Goal: Task Accomplishment & Management: Use online tool/utility

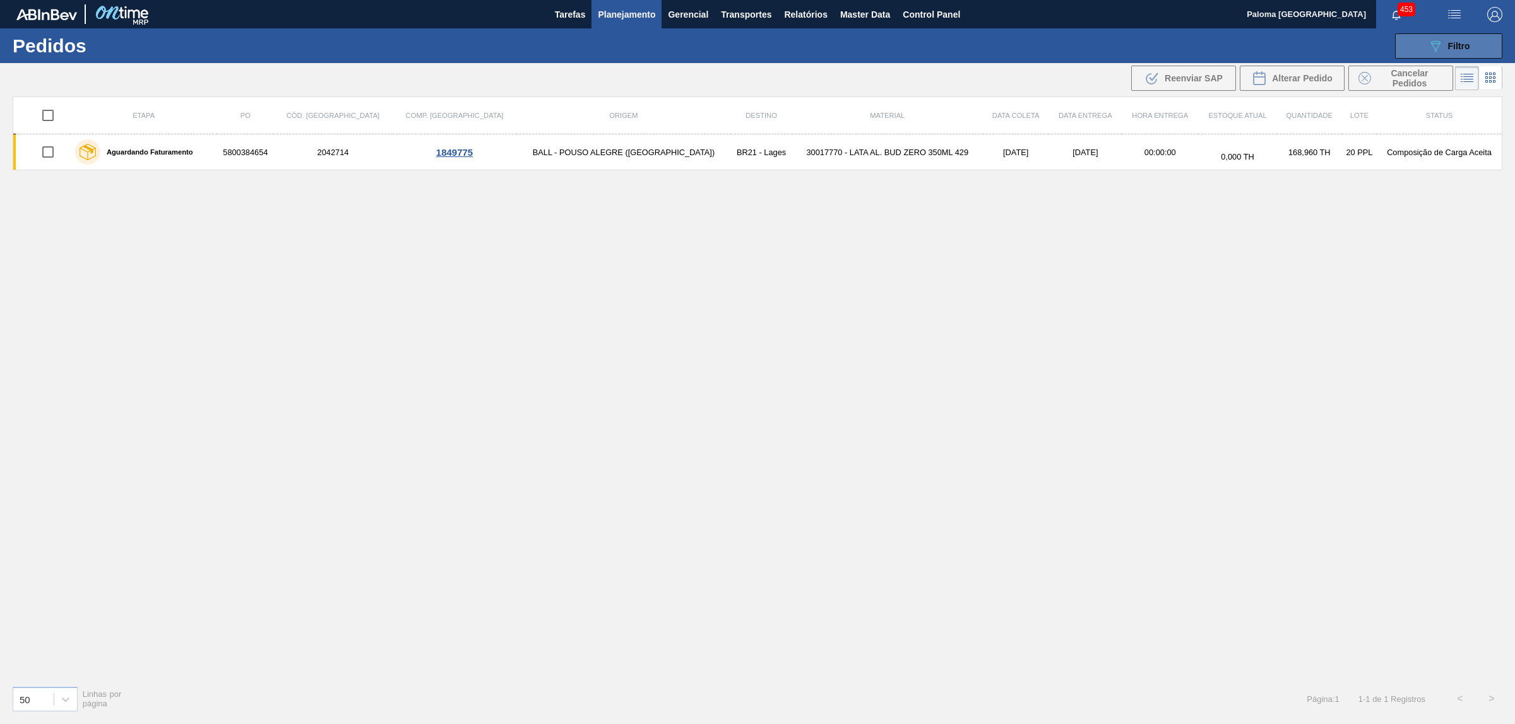
click at [1442, 49] on icon "089F7B8B-B2A5-4AFE-B5C0-19BA573D28AC" at bounding box center [1434, 45] width 15 height 15
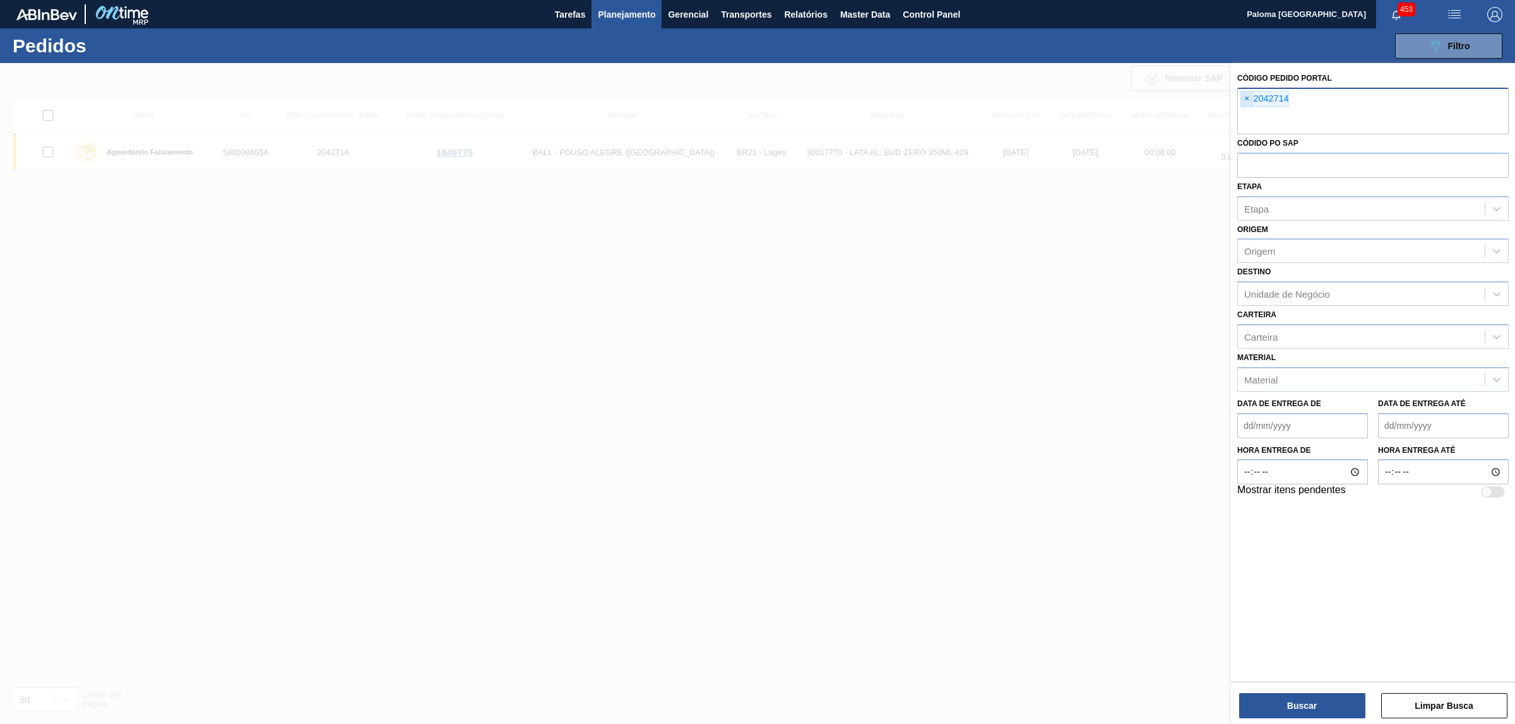
click at [1242, 98] on span "×" at bounding box center [1247, 99] width 12 height 15
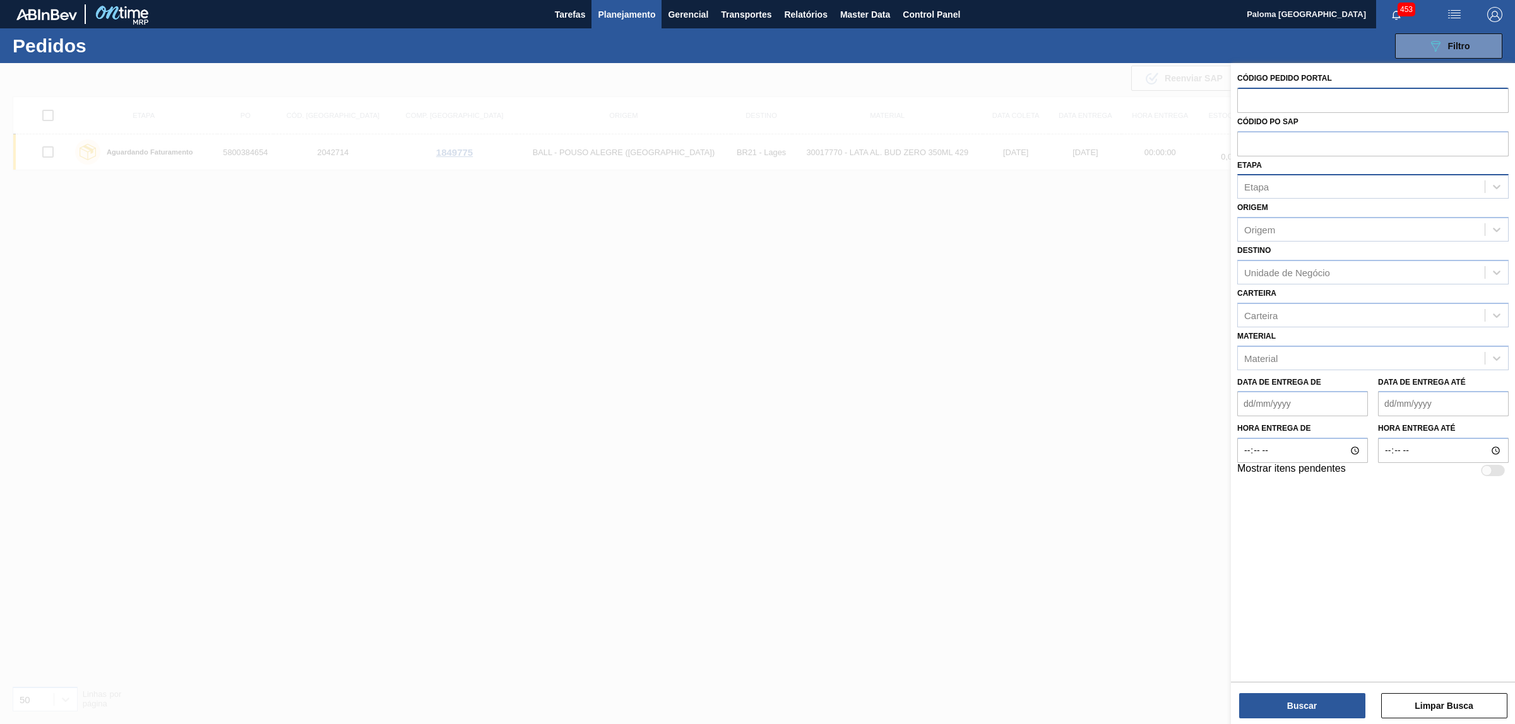
click at [1275, 190] on div "Etapa" at bounding box center [1361, 187] width 247 height 18
type input "pc"
click at [1292, 218] on div "Aguardando PC SAP" at bounding box center [1372, 217] width 271 height 23
click at [1251, 273] on div "Unidade de Negócio" at bounding box center [1287, 275] width 86 height 11
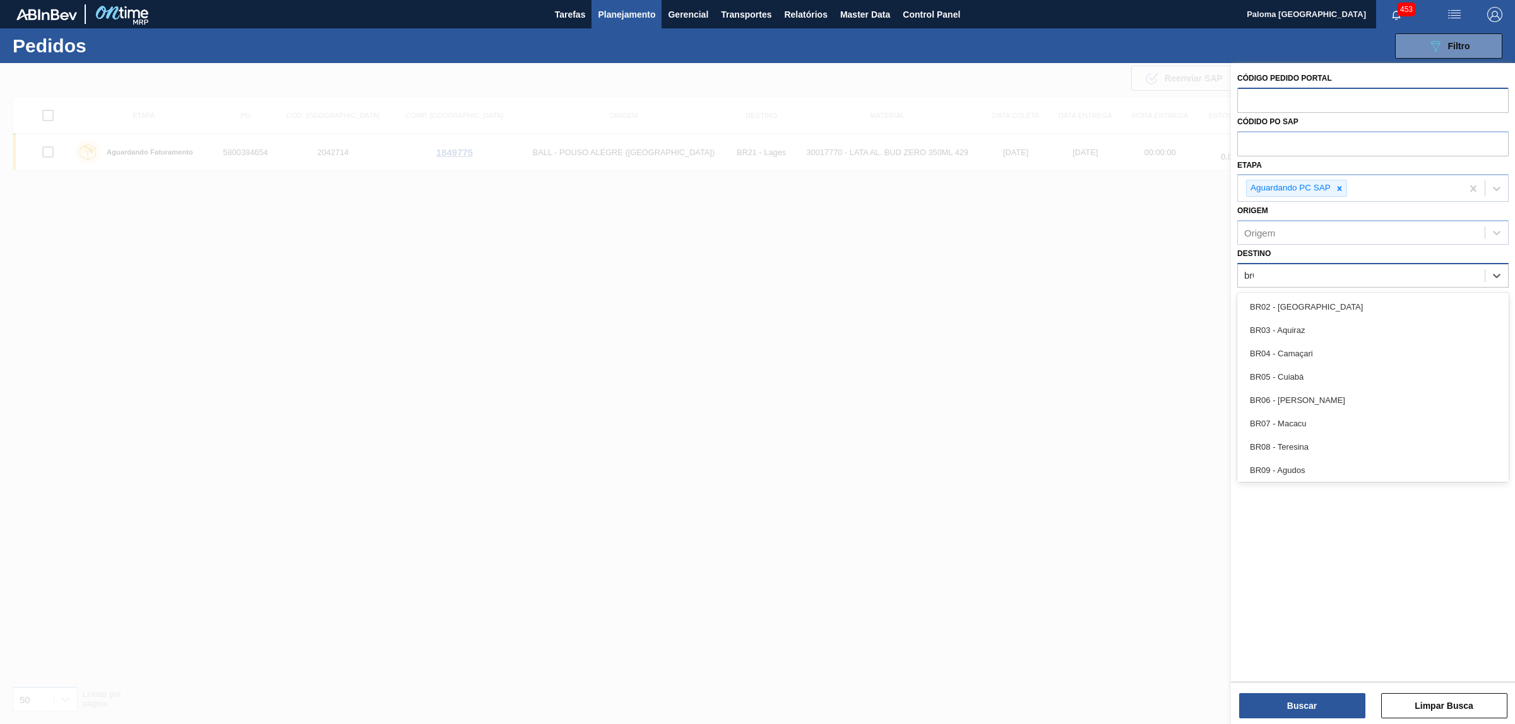
type input "br09"
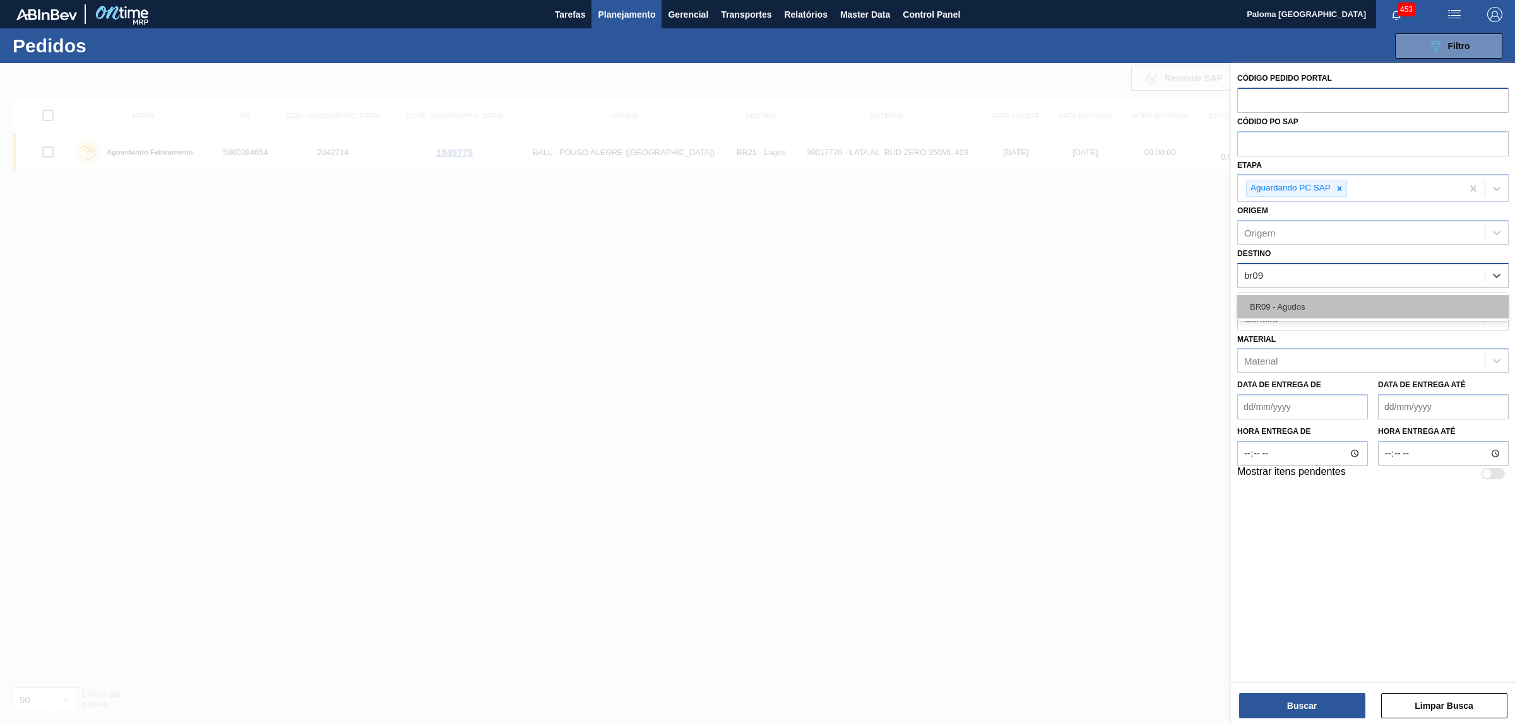
click at [1257, 308] on div "BR09 - Agudos" at bounding box center [1372, 306] width 271 height 23
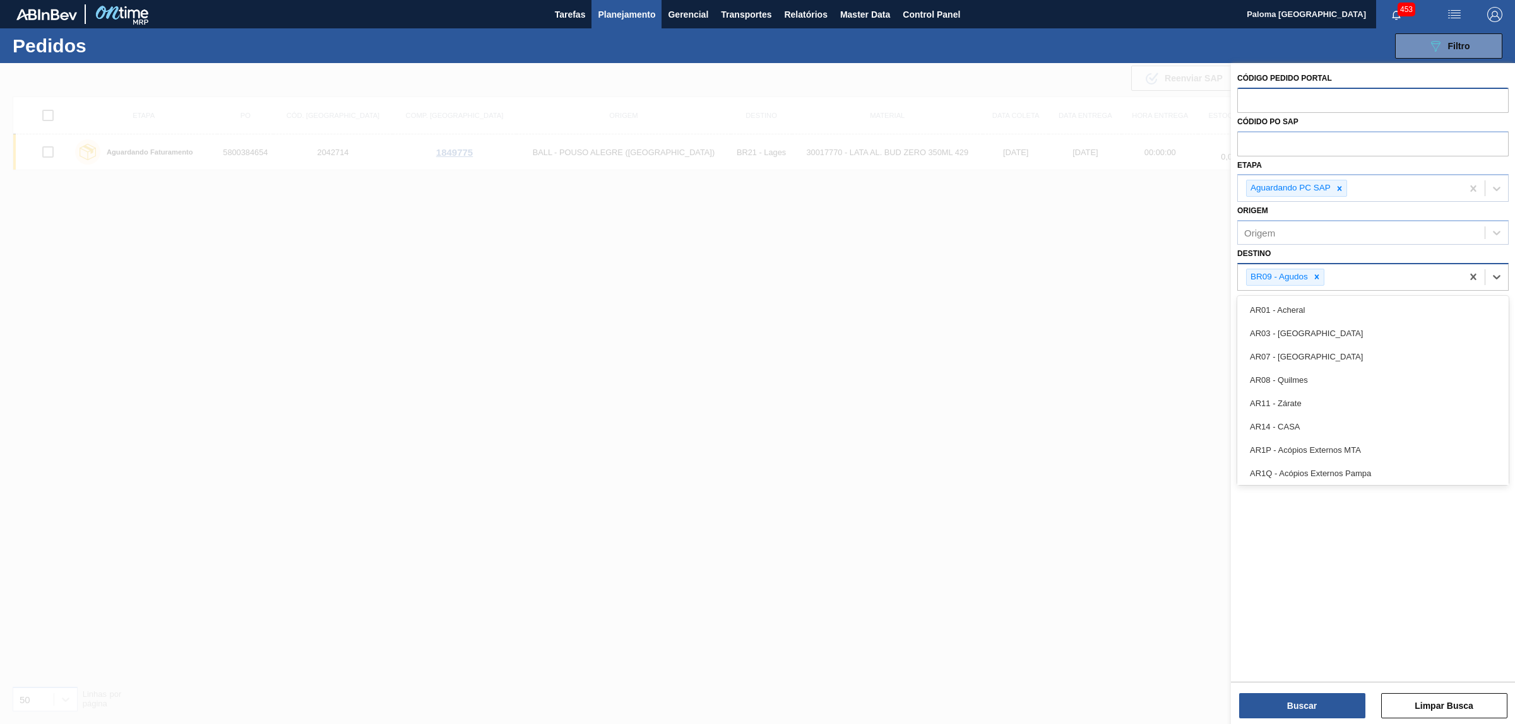
click at [1340, 275] on div "BR09 - Agudos" at bounding box center [1350, 277] width 224 height 26
type input "21"
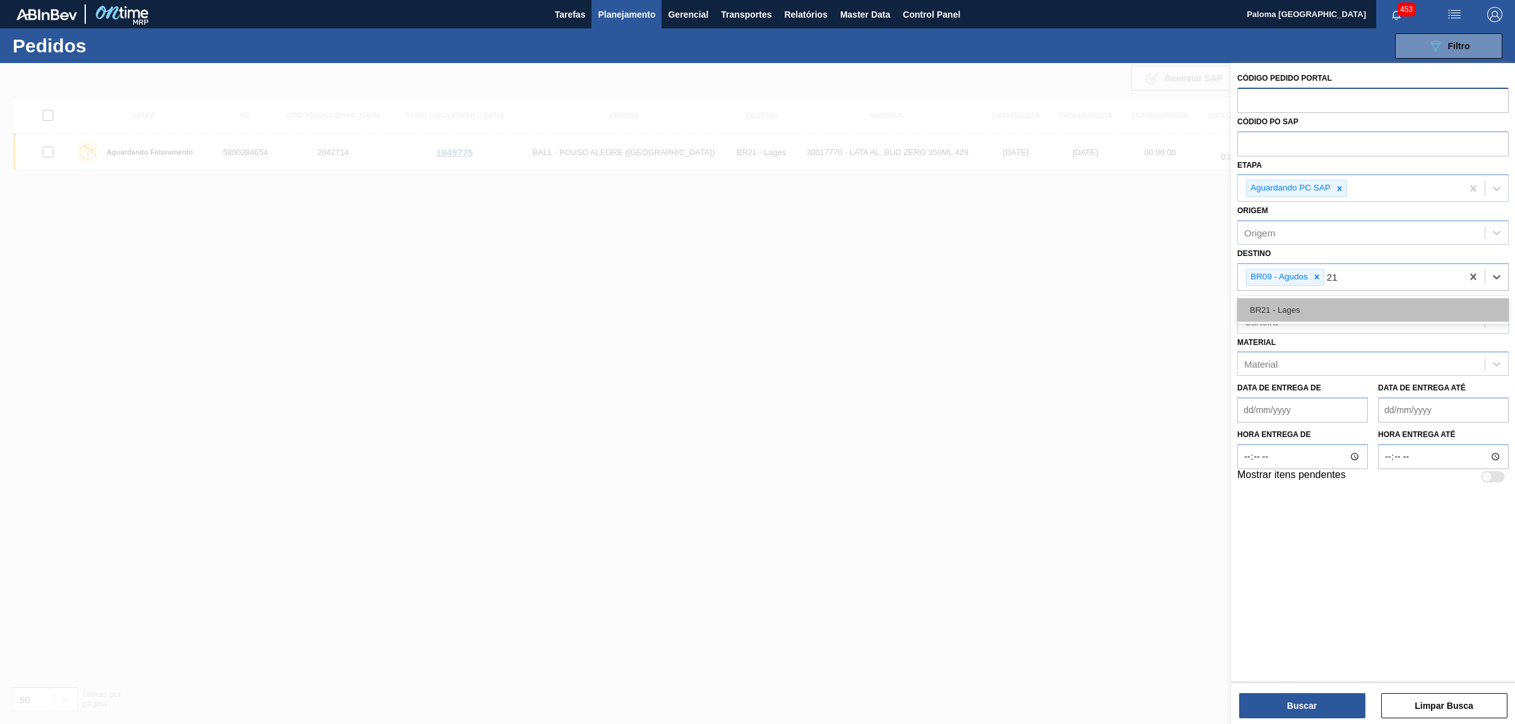
click at [1330, 304] on div "BR21 - Lages" at bounding box center [1372, 309] width 271 height 23
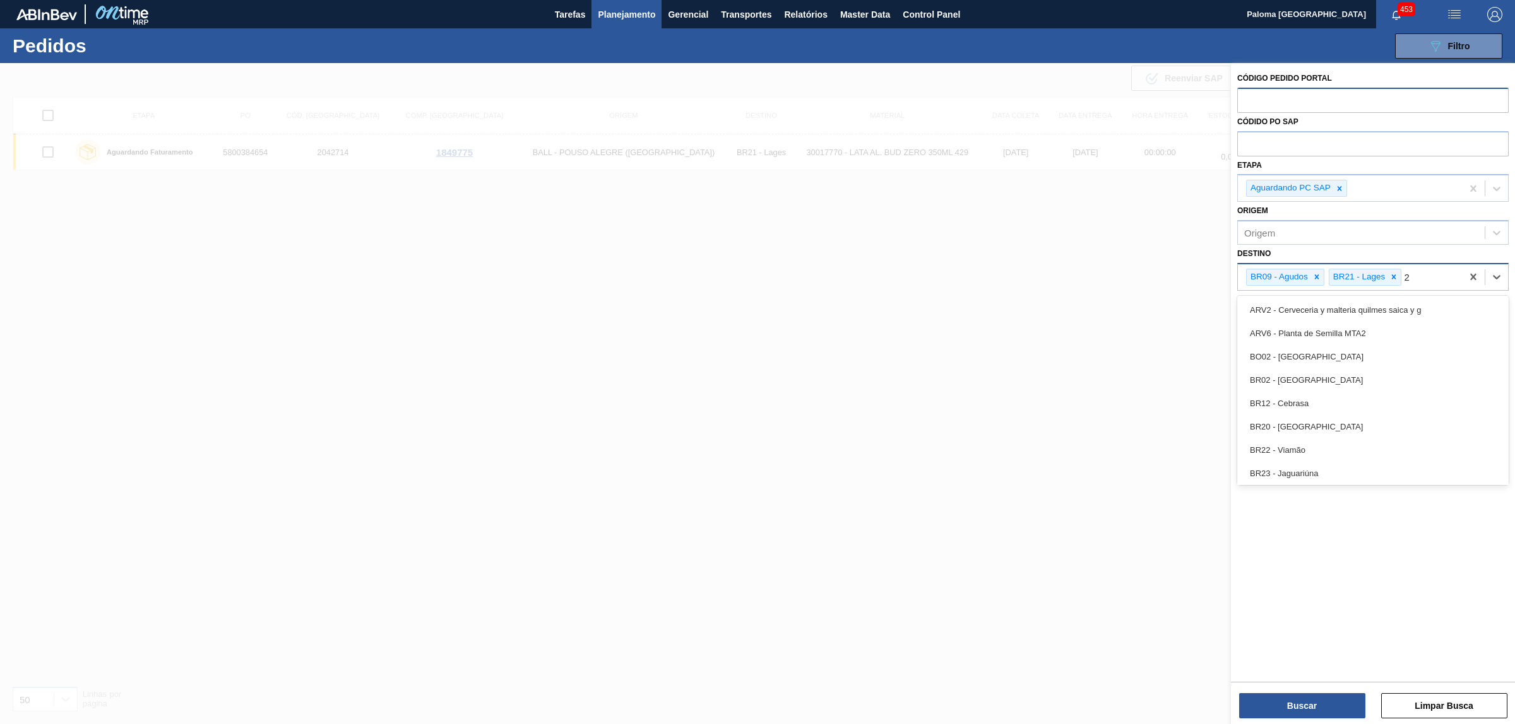
type input "22"
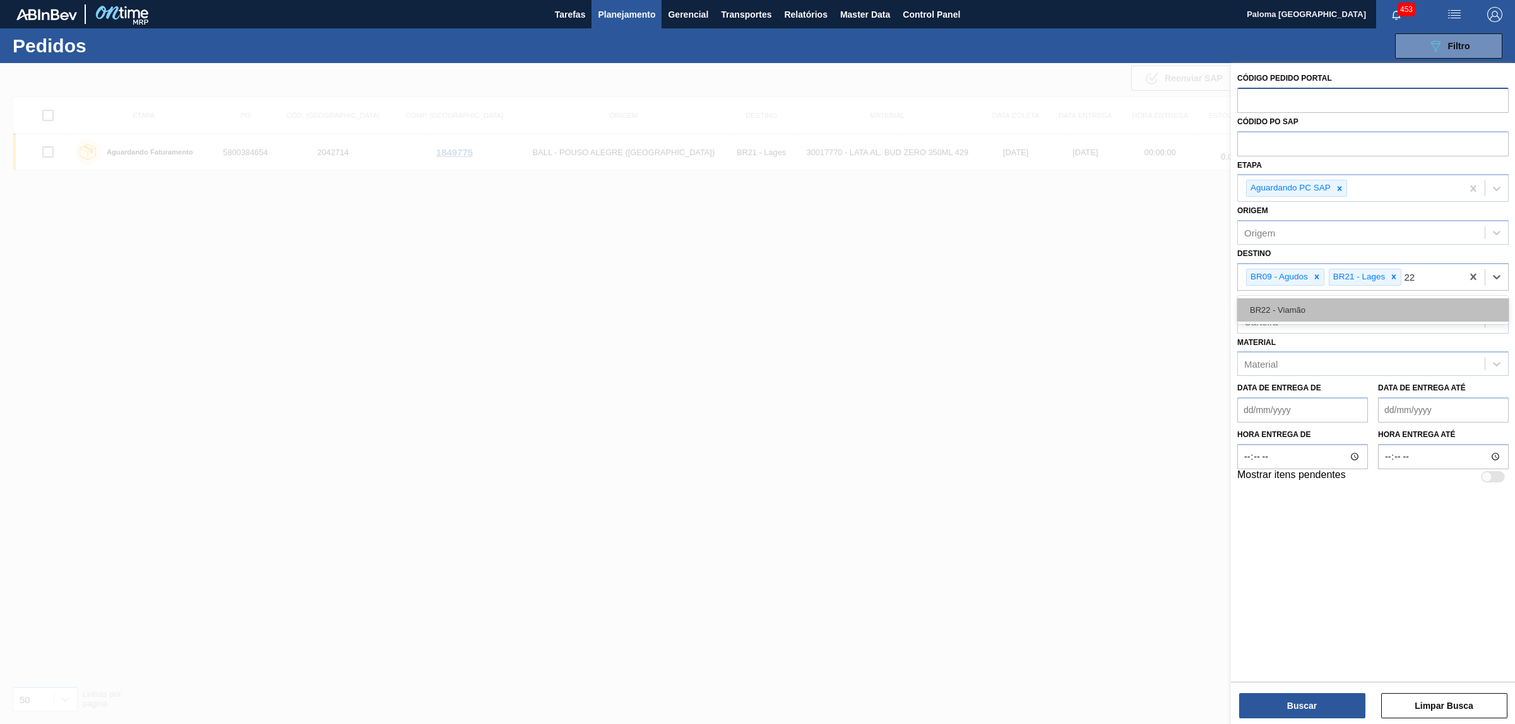
click at [1347, 304] on div "BR22 - Viamão" at bounding box center [1372, 309] width 271 height 23
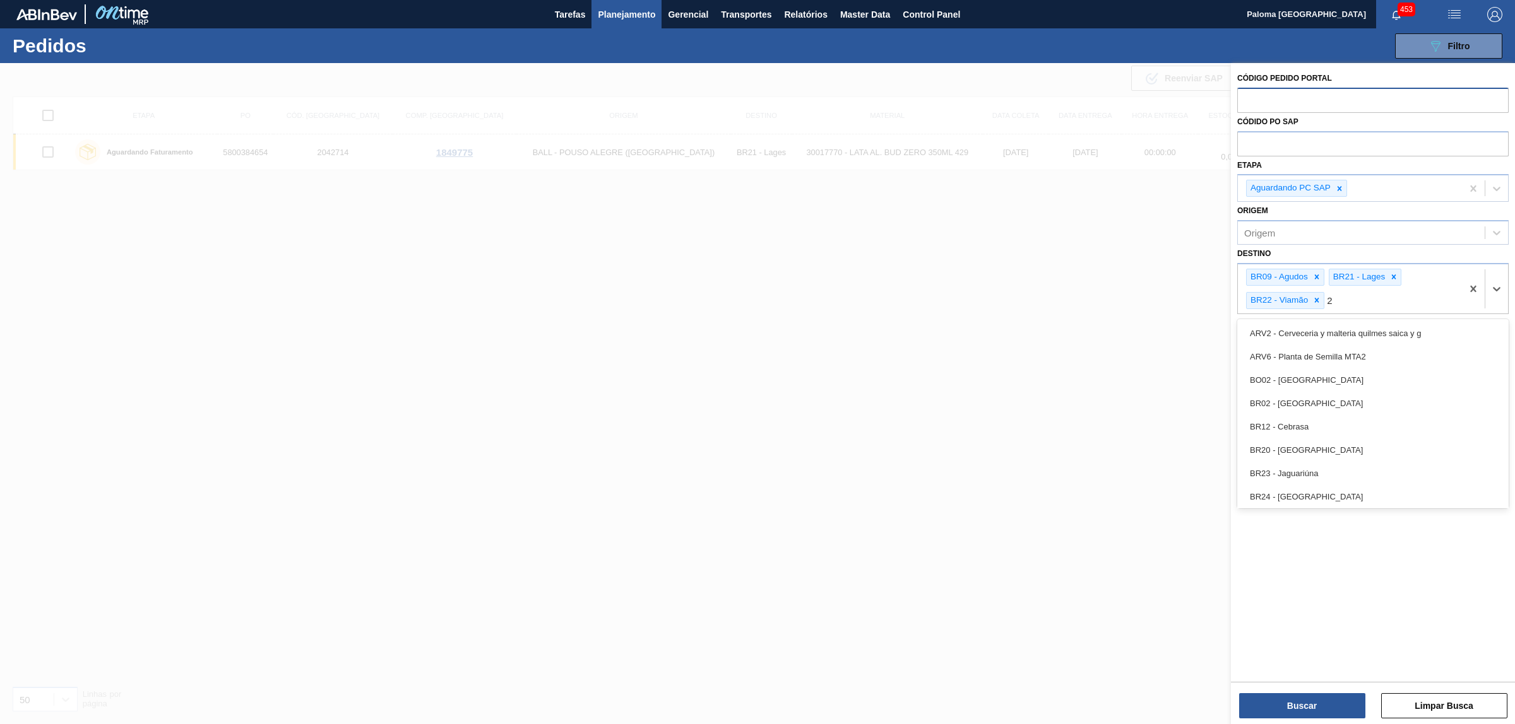
type input "24"
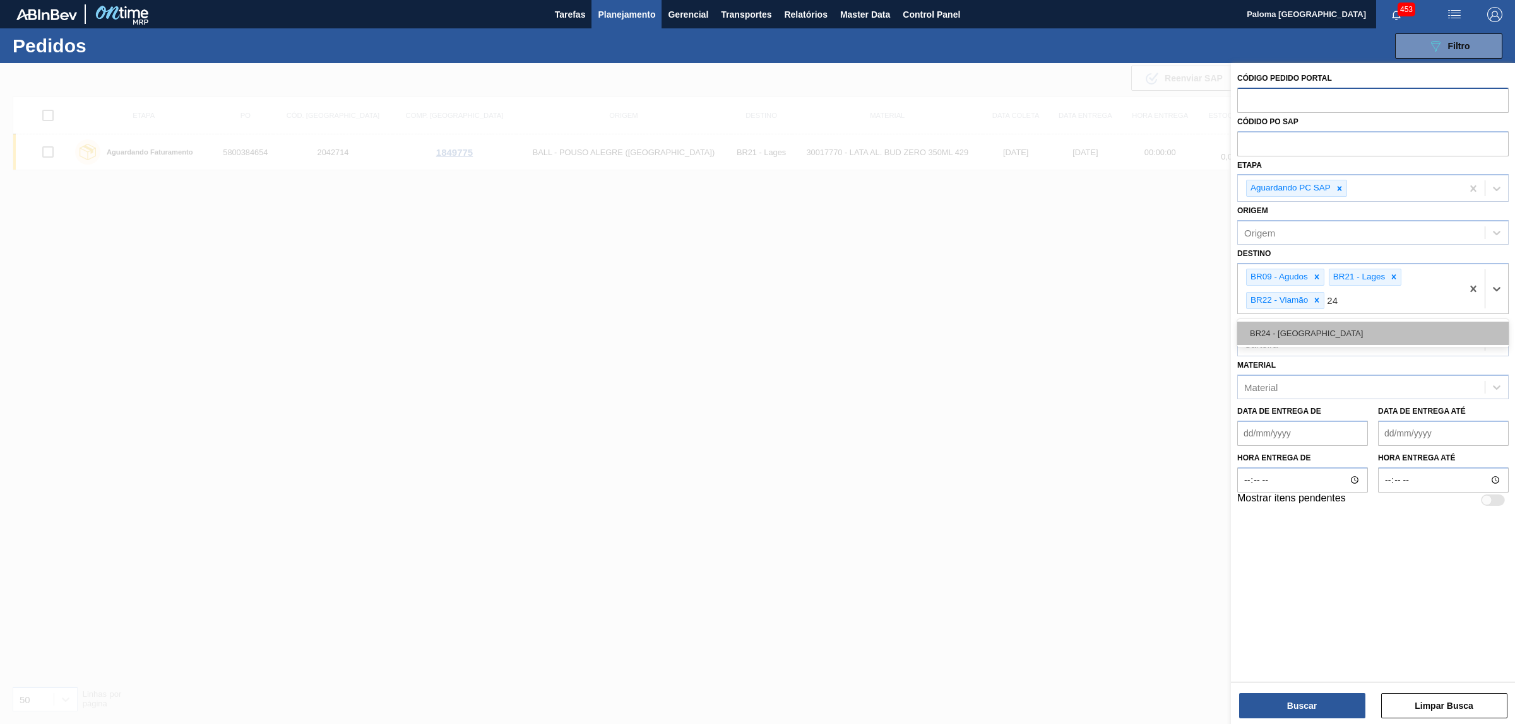
click at [1341, 325] on div "BR24 - [GEOGRAPHIC_DATA]" at bounding box center [1372, 333] width 271 height 23
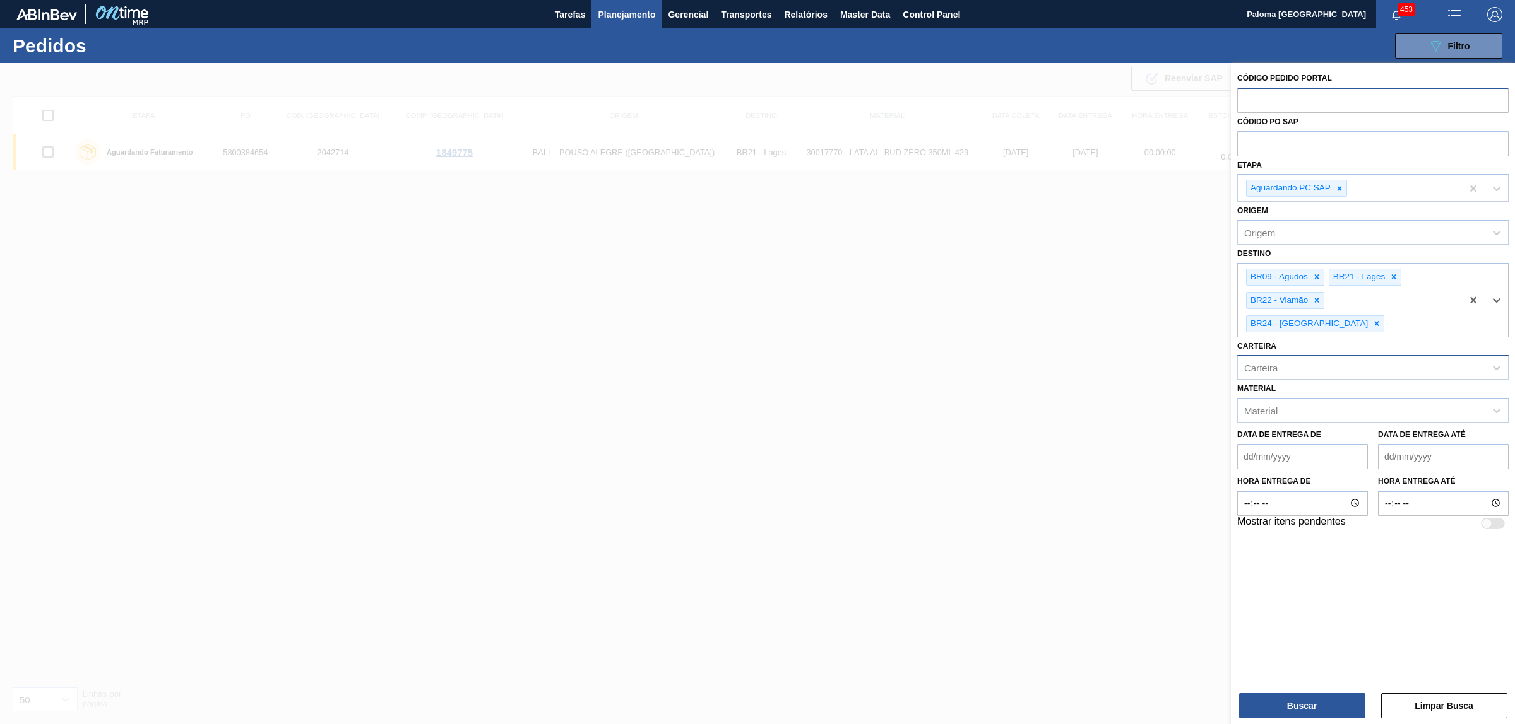
click at [1285, 359] on div "Carteira" at bounding box center [1361, 368] width 247 height 18
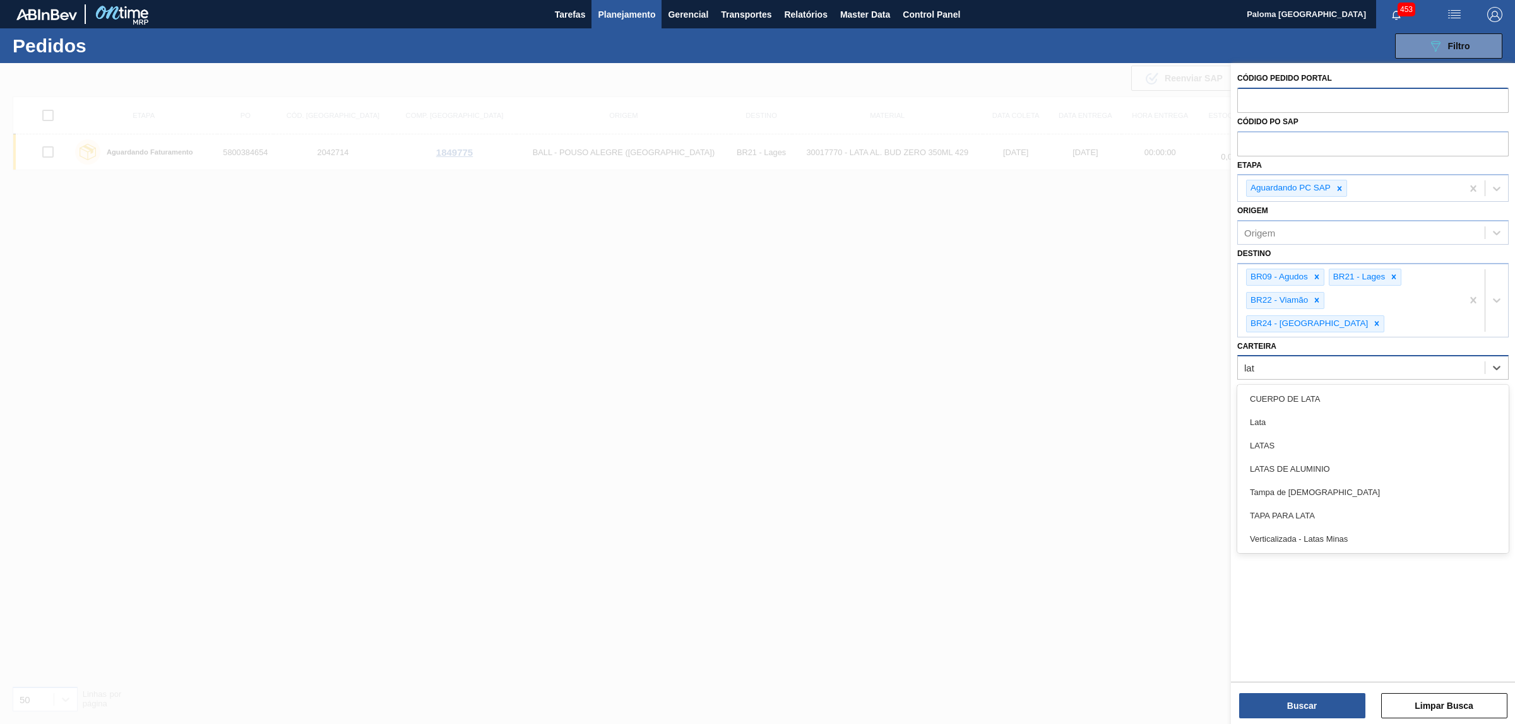
type input "lata"
click at [1273, 411] on div "Lata" at bounding box center [1372, 422] width 271 height 23
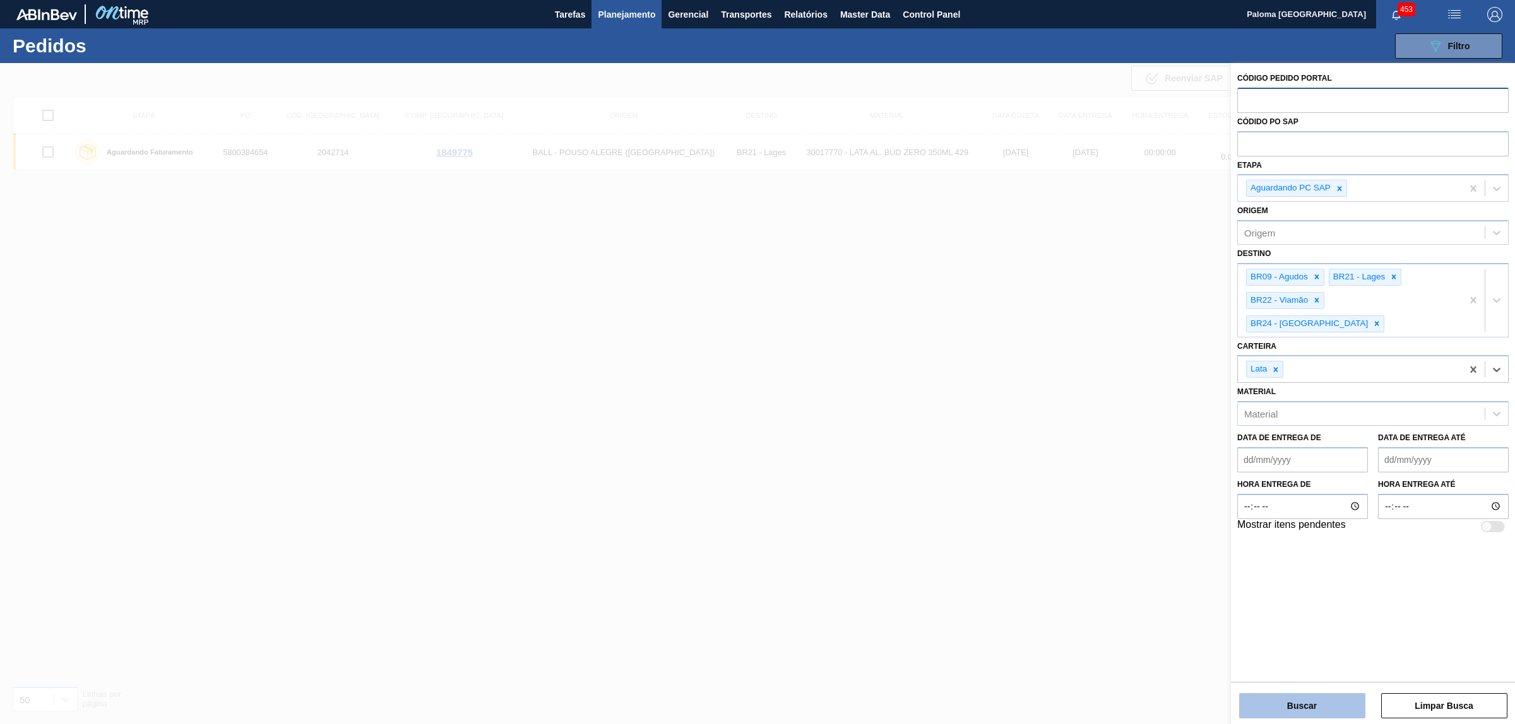
click at [1270, 712] on button "Buscar" at bounding box center [1302, 706] width 126 height 25
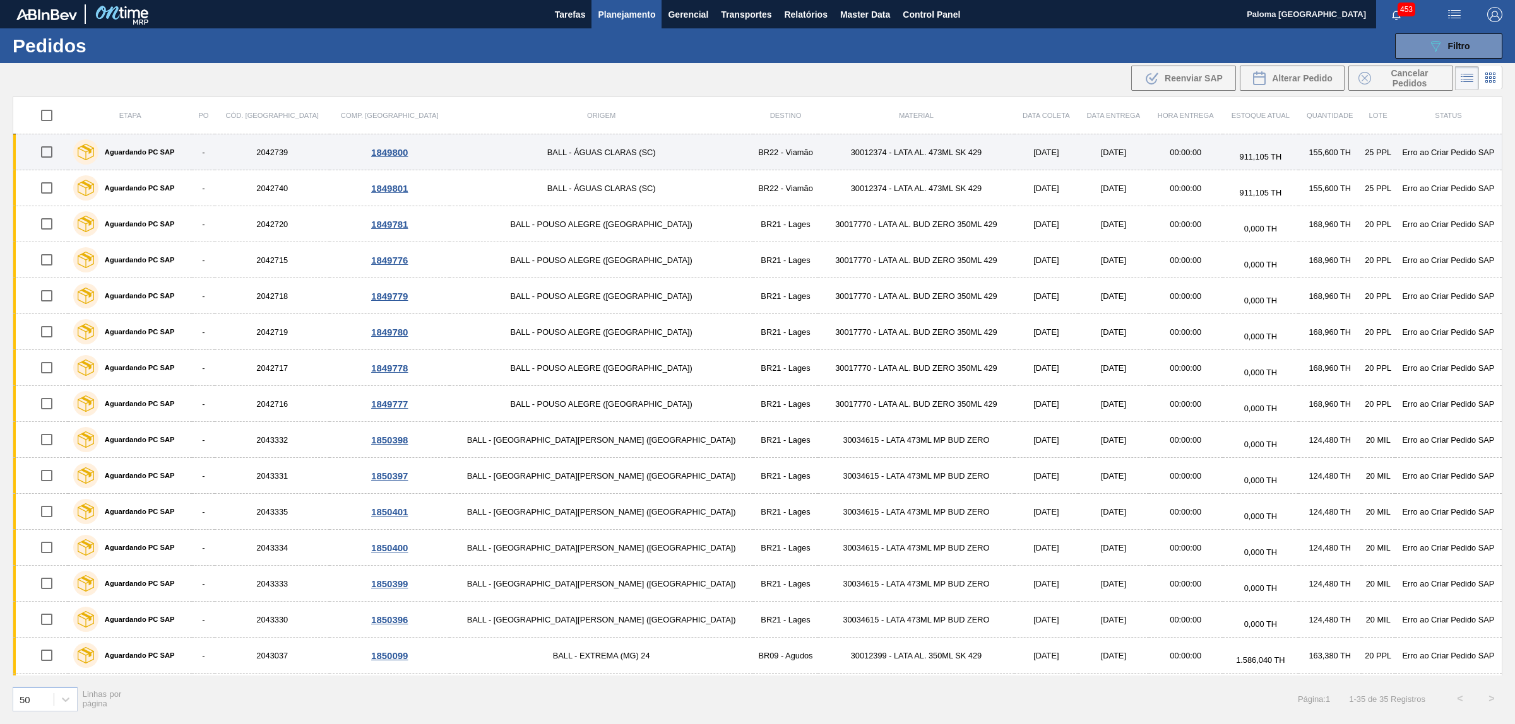
click at [52, 155] on input "checkbox" at bounding box center [46, 152] width 27 height 27
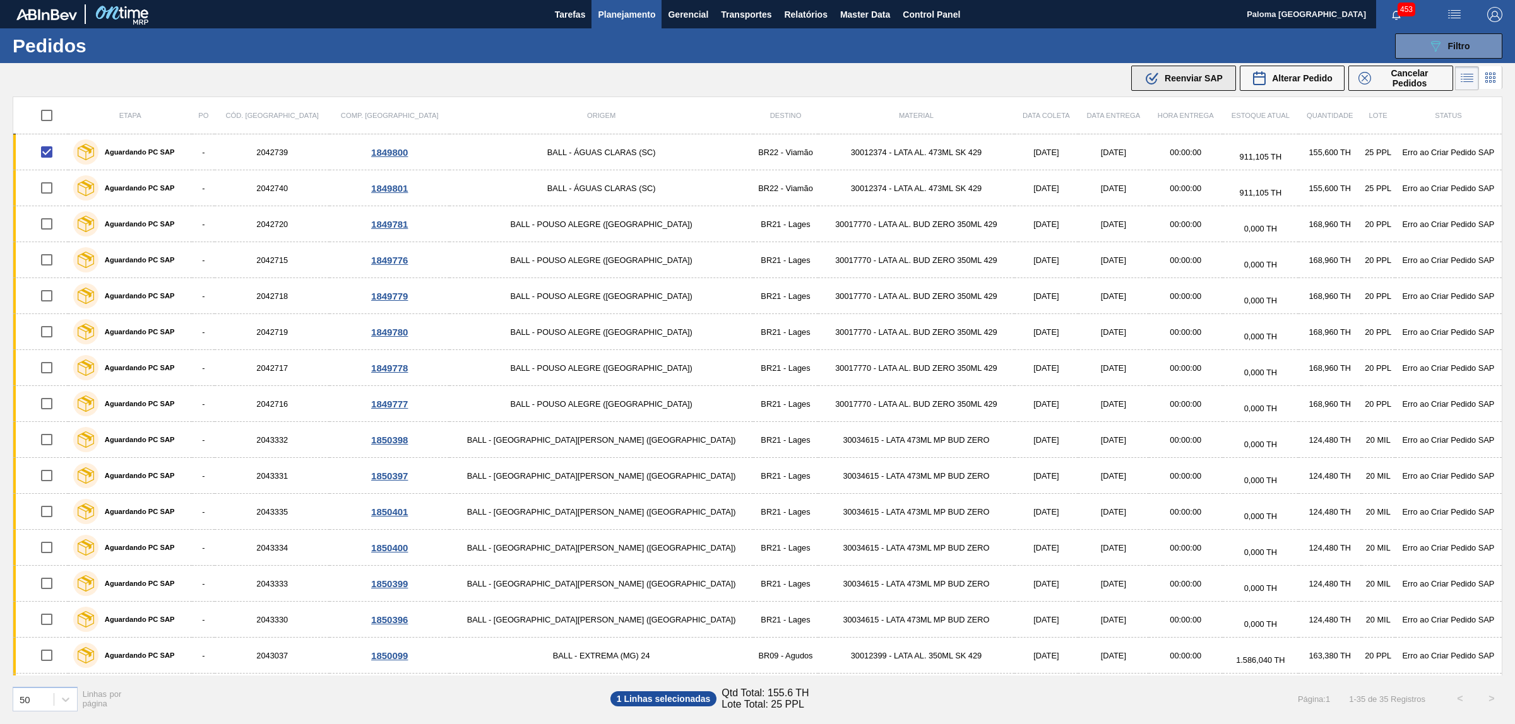
click at [1193, 86] on button ".b{fill:var(--color-action-default)} Reenviar SAP" at bounding box center [1183, 78] width 105 height 25
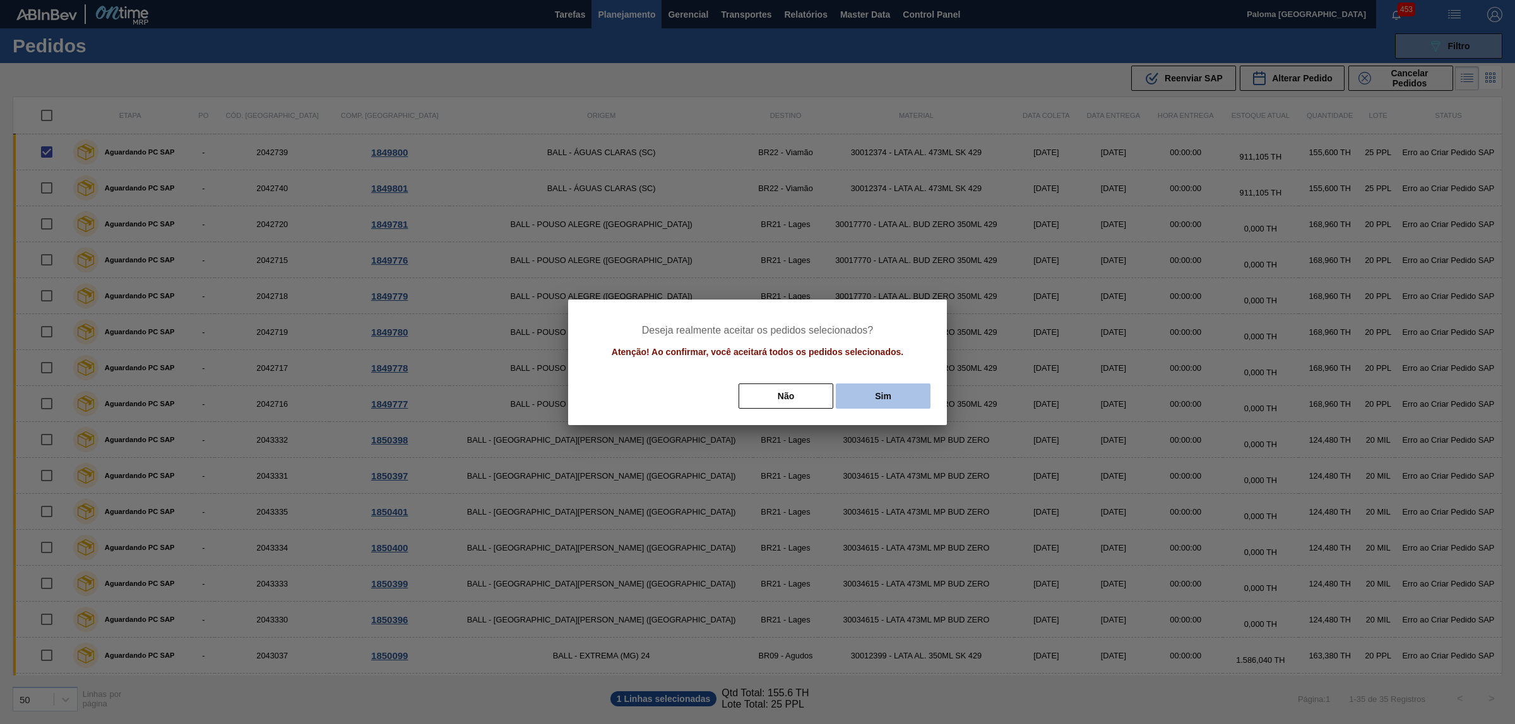
click at [859, 393] on button "Sim" at bounding box center [883, 396] width 95 height 25
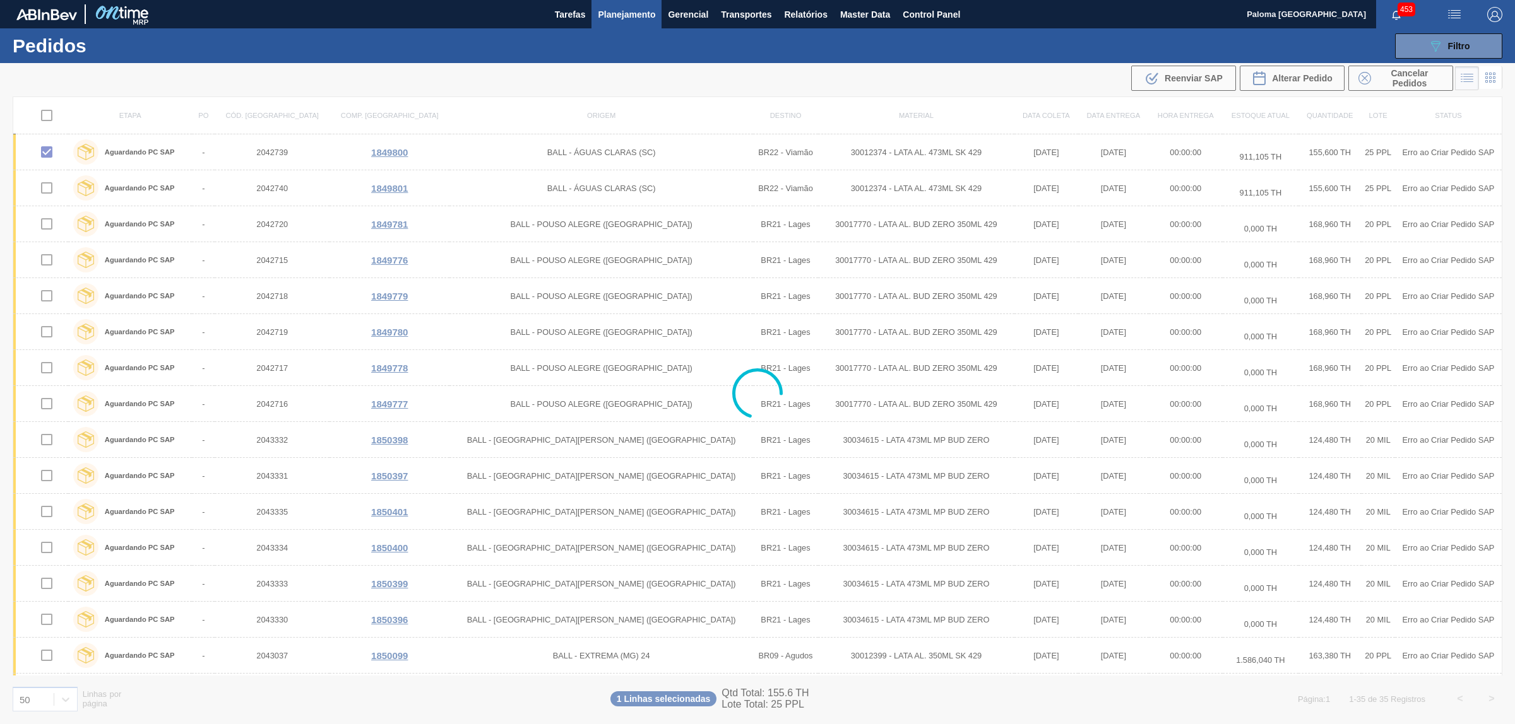
checkbox input "false"
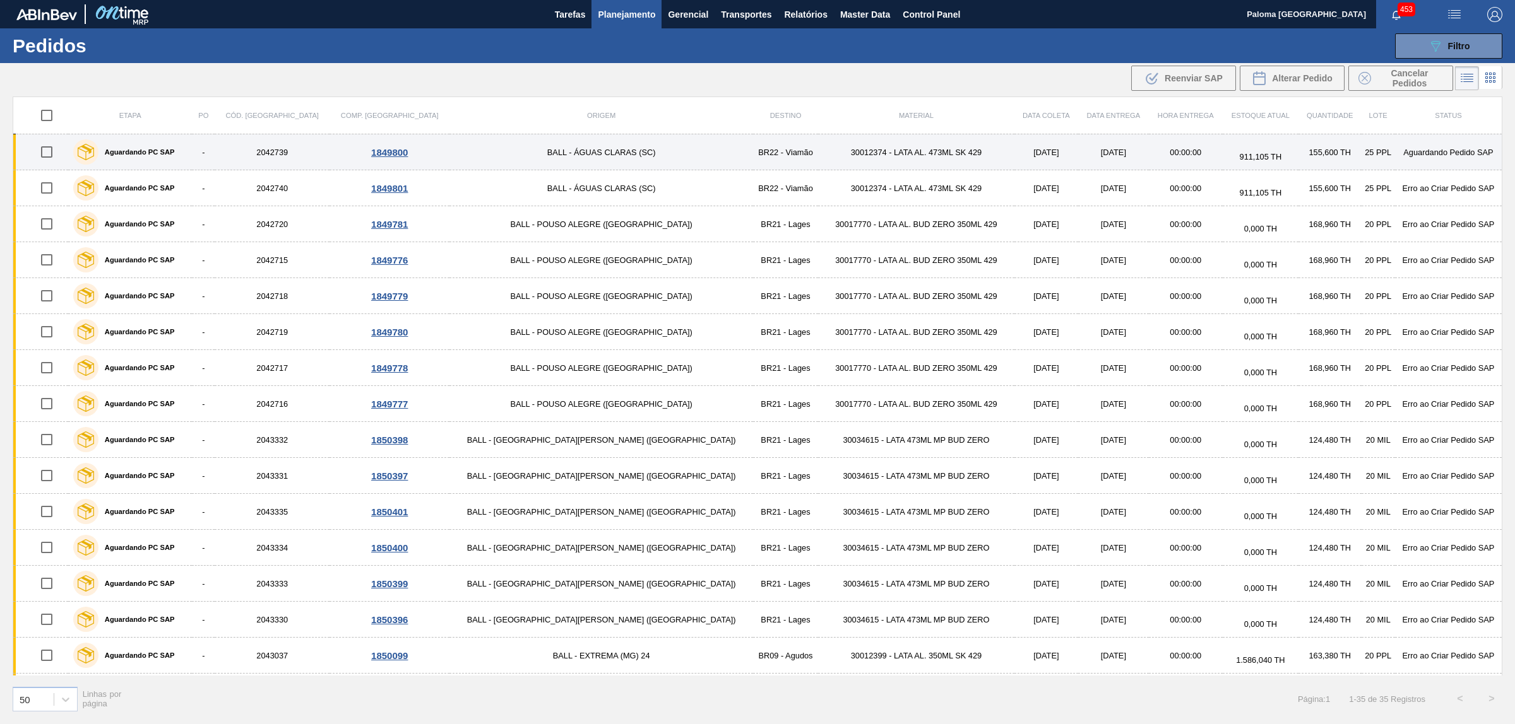
click at [54, 153] on input "checkbox" at bounding box center [46, 152] width 27 height 27
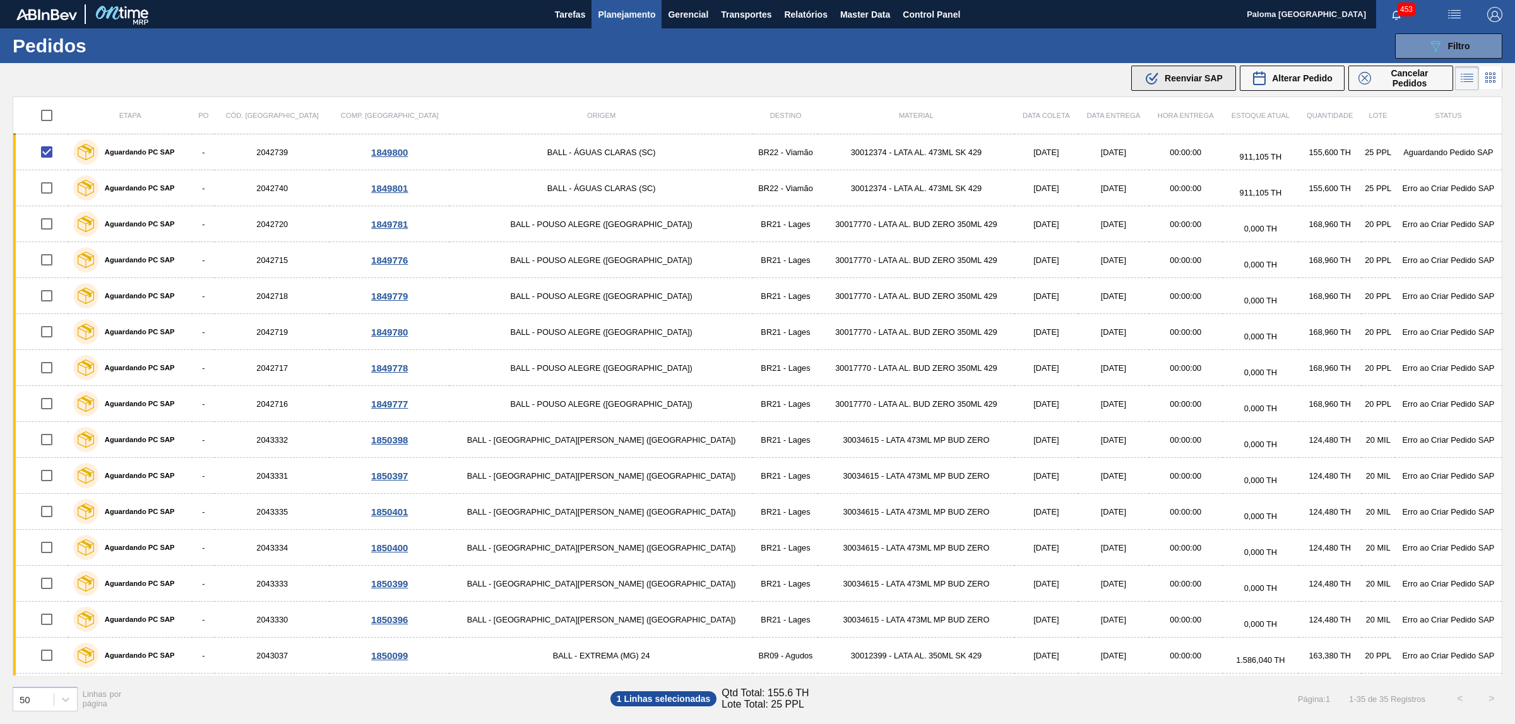
click at [1175, 81] on span "Reenviar SAP" at bounding box center [1193, 78] width 58 height 10
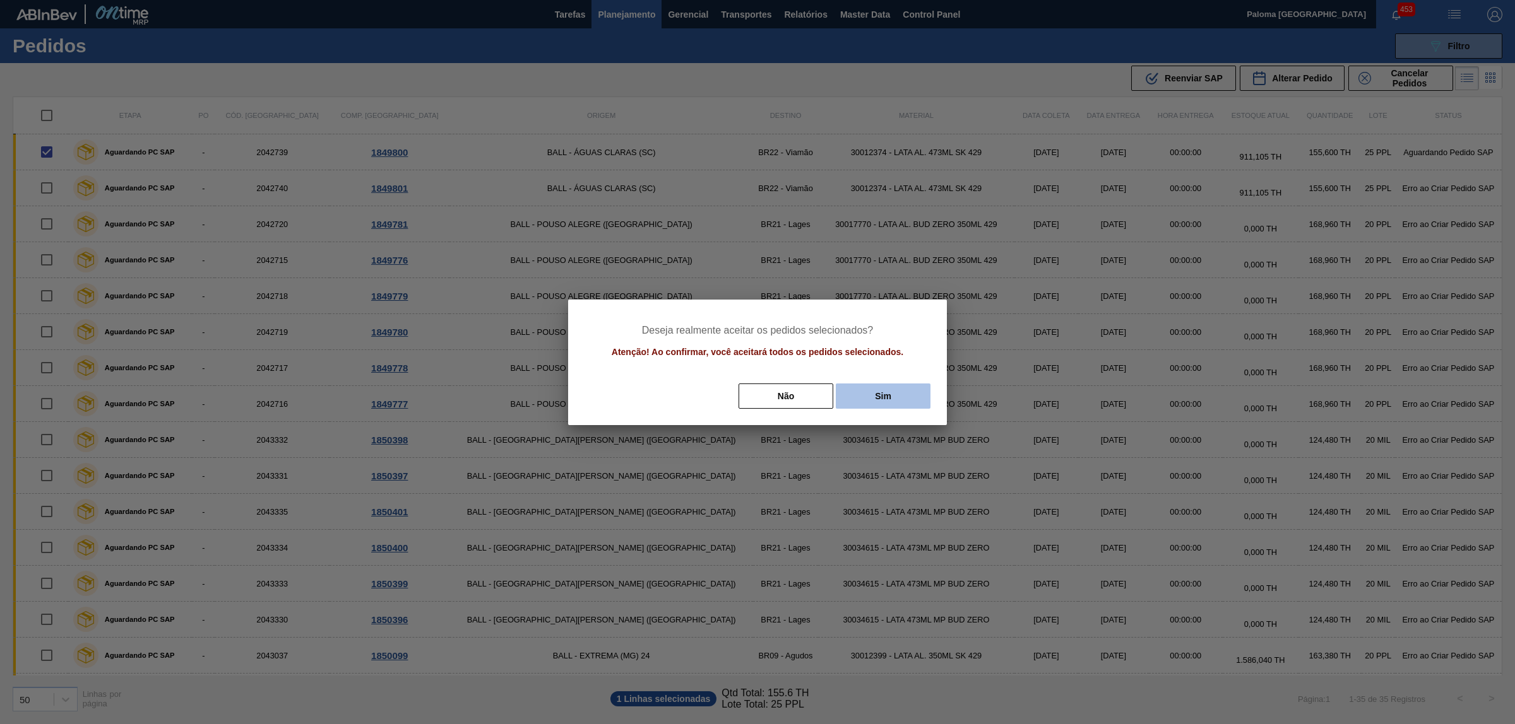
click at [904, 393] on button "Sim" at bounding box center [883, 396] width 95 height 25
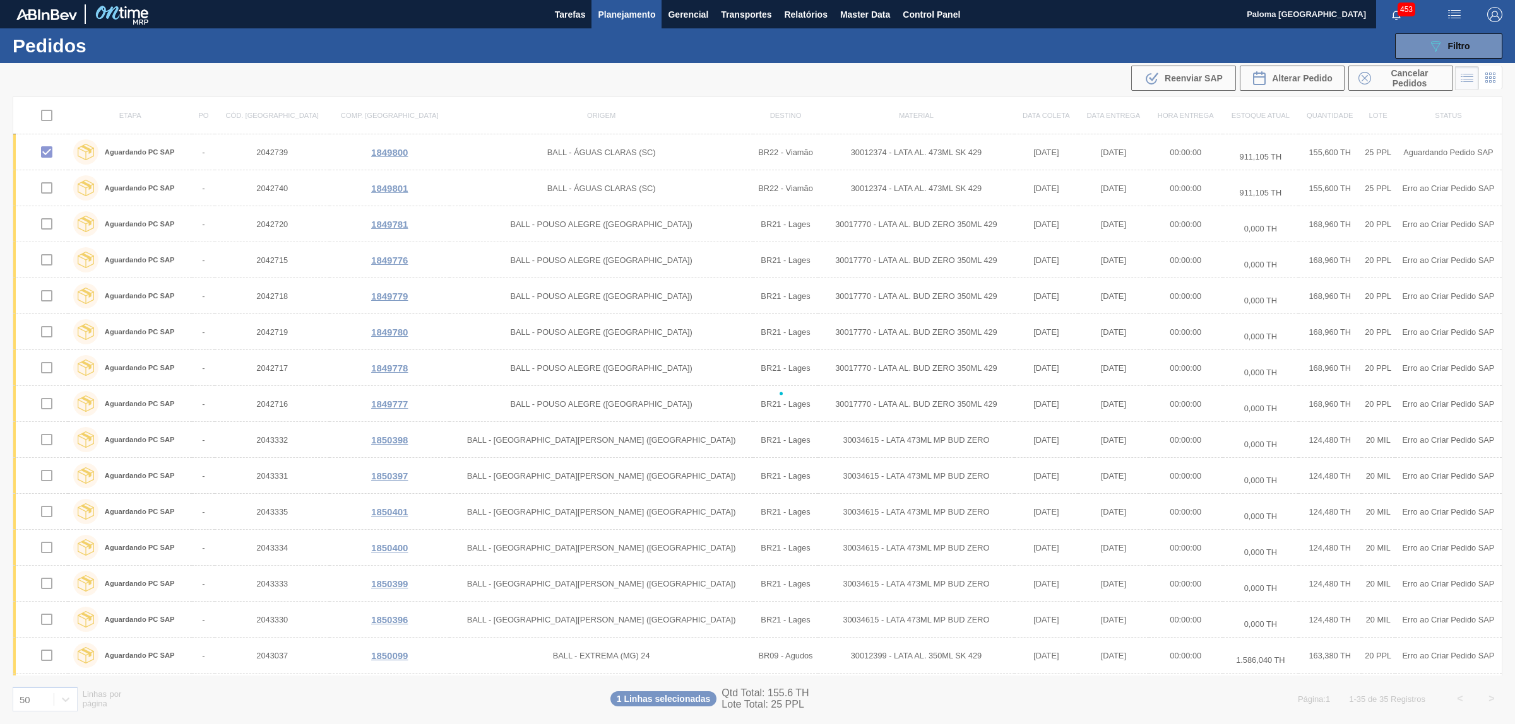
checkbox input "false"
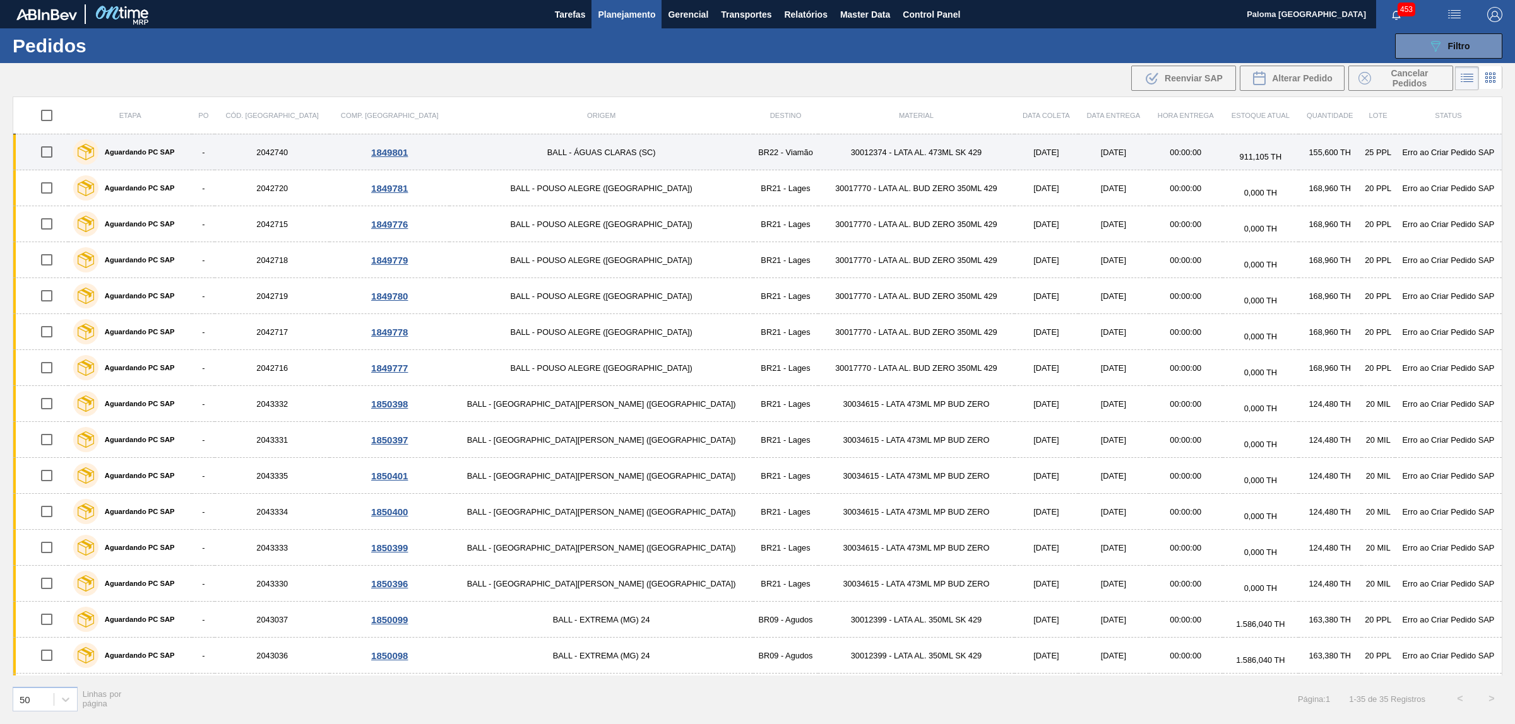
click at [51, 151] on input "checkbox" at bounding box center [46, 152] width 27 height 27
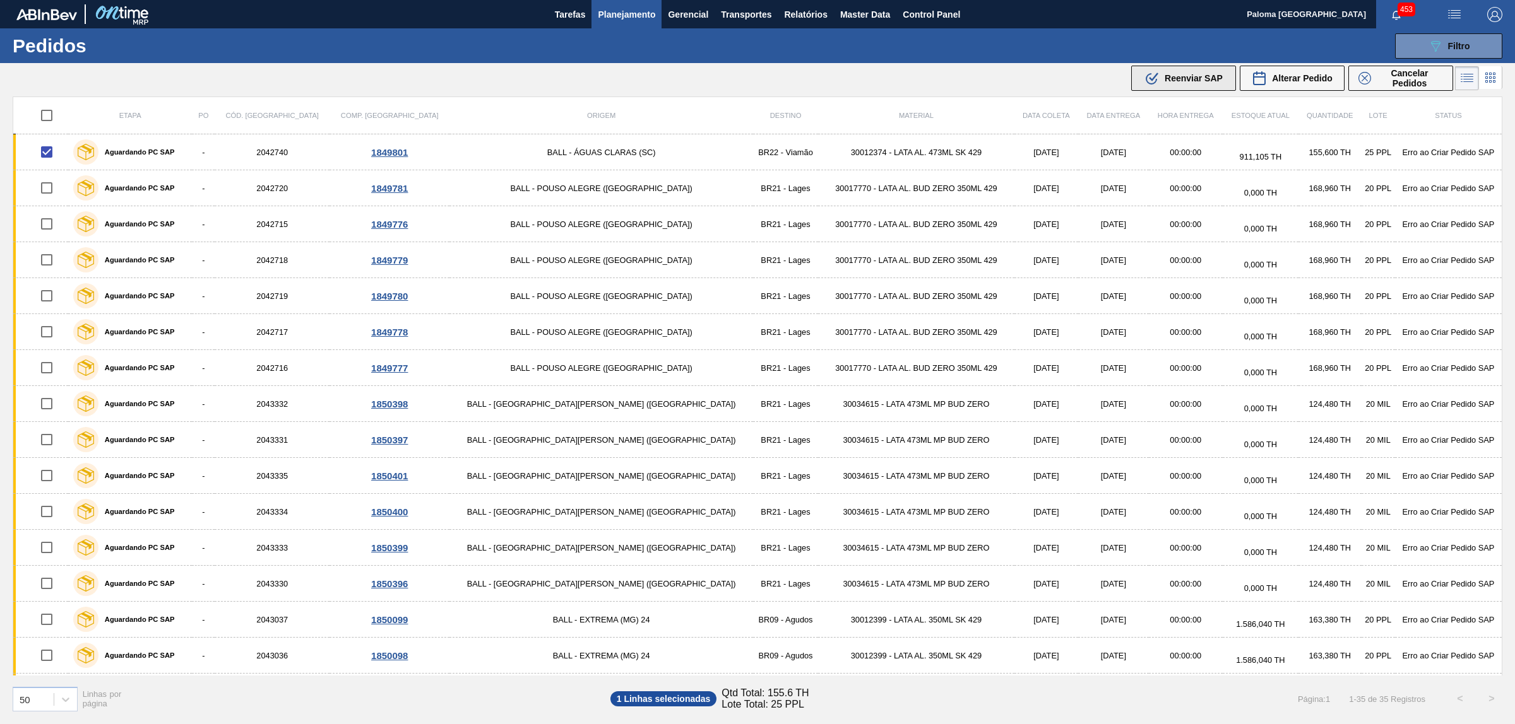
click at [1173, 81] on span "Reenviar SAP" at bounding box center [1193, 78] width 58 height 10
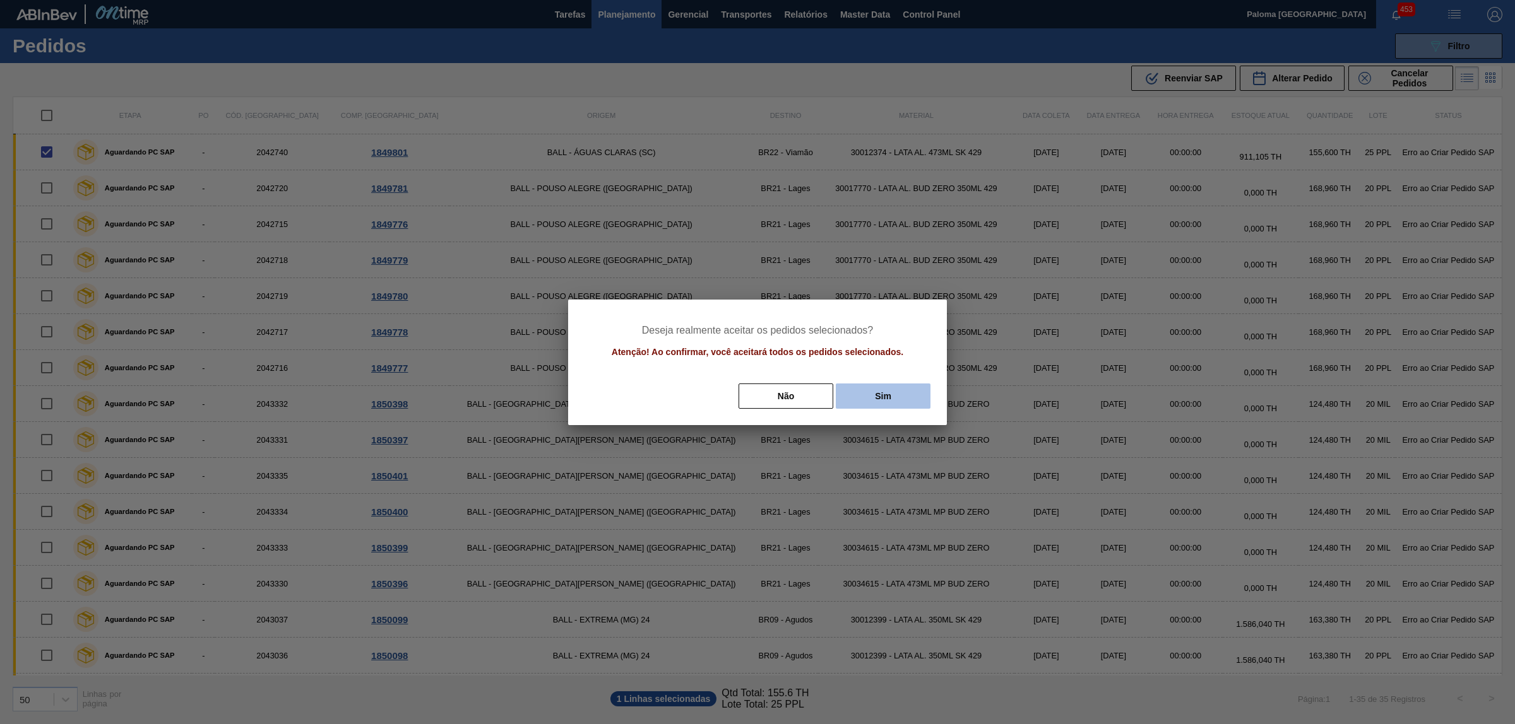
click at [892, 398] on button "Sim" at bounding box center [883, 396] width 95 height 25
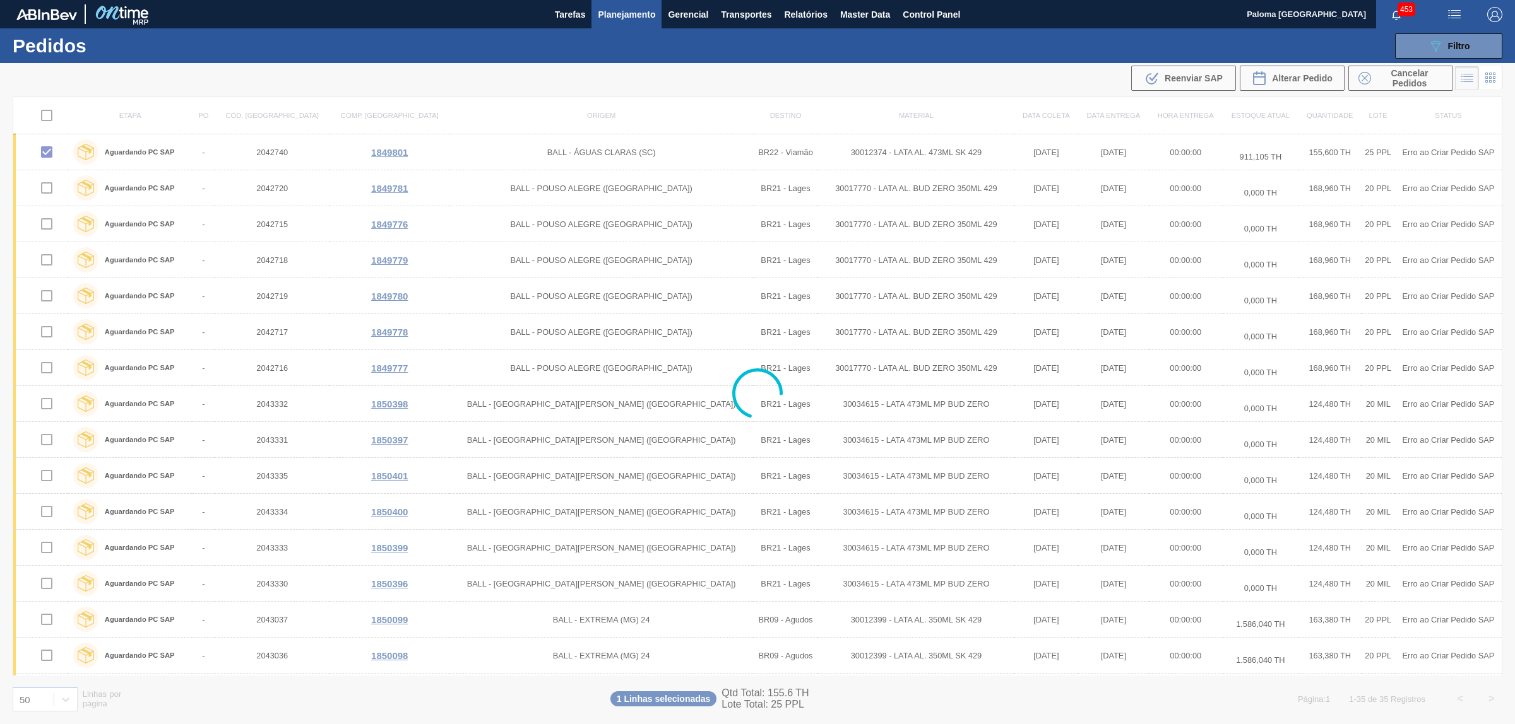
checkbox input "false"
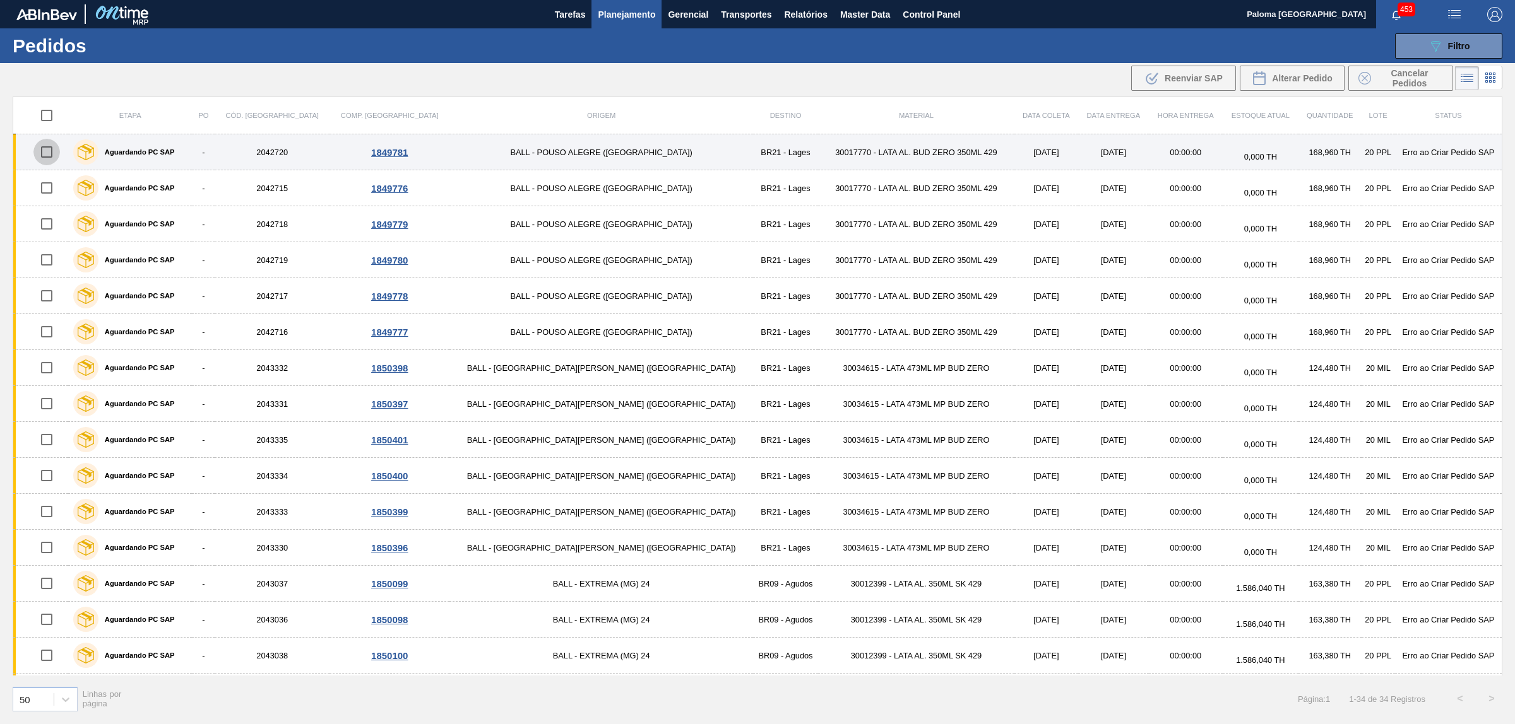
click at [57, 151] on input "checkbox" at bounding box center [46, 152] width 27 height 27
checkbox input "true"
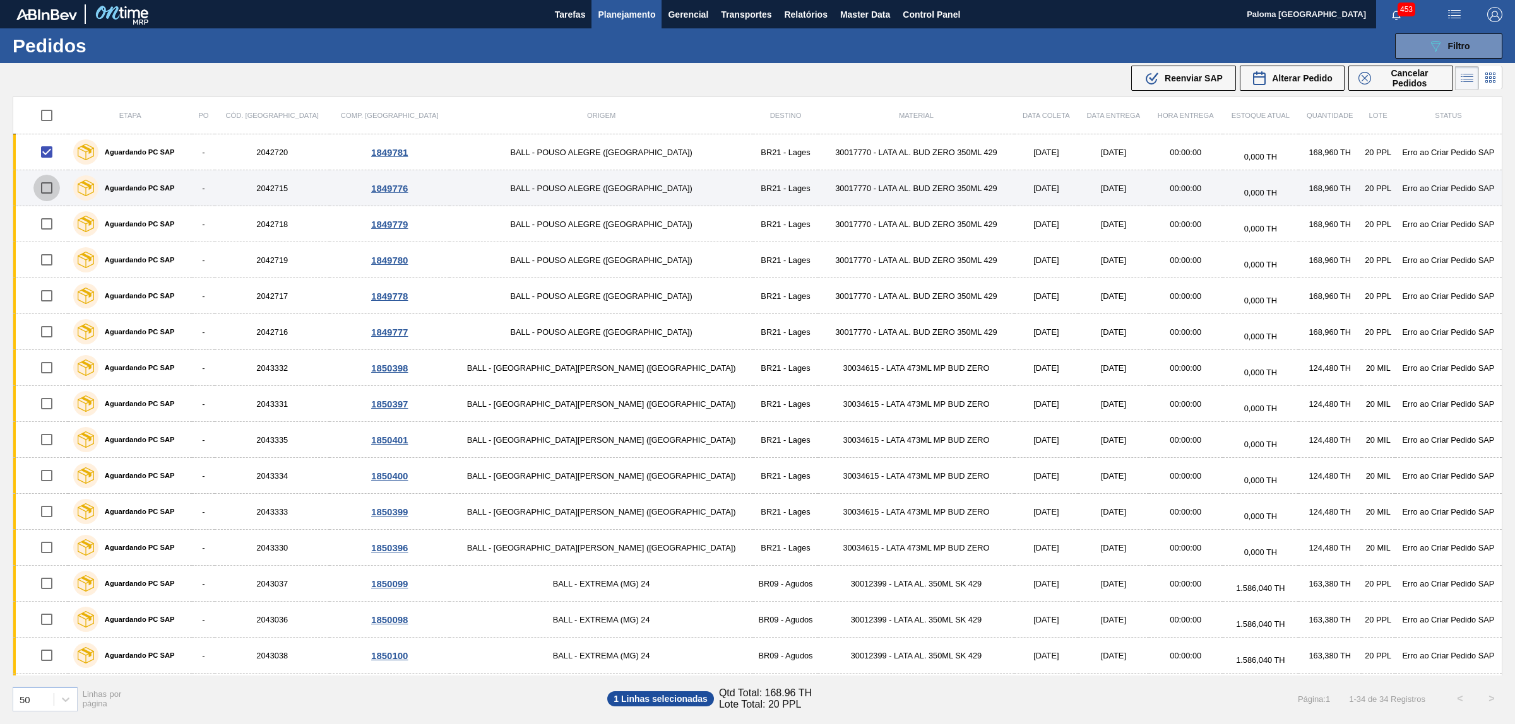
click at [57, 190] on input "checkbox" at bounding box center [46, 188] width 27 height 27
checkbox input "true"
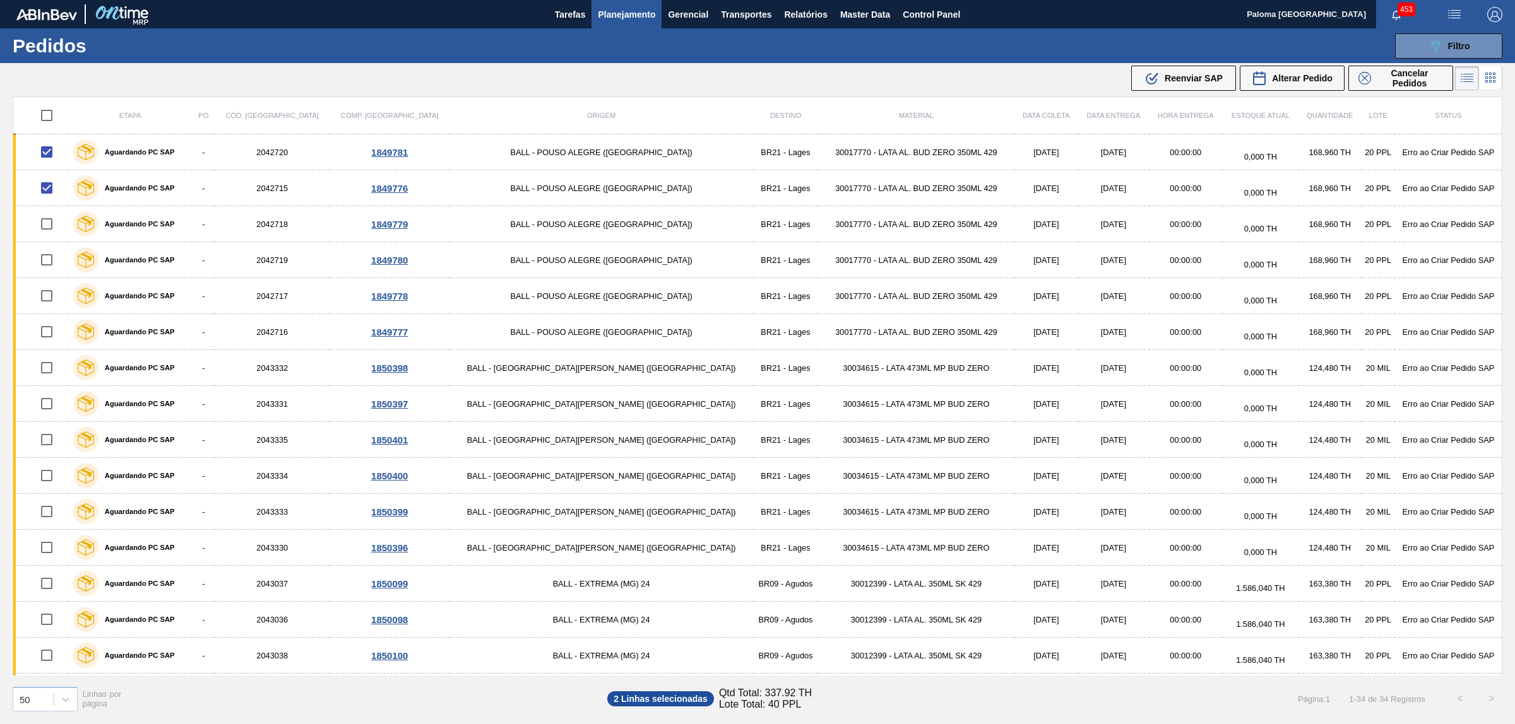
click at [1203, 77] on span "Reenviar SAP" at bounding box center [1193, 78] width 58 height 10
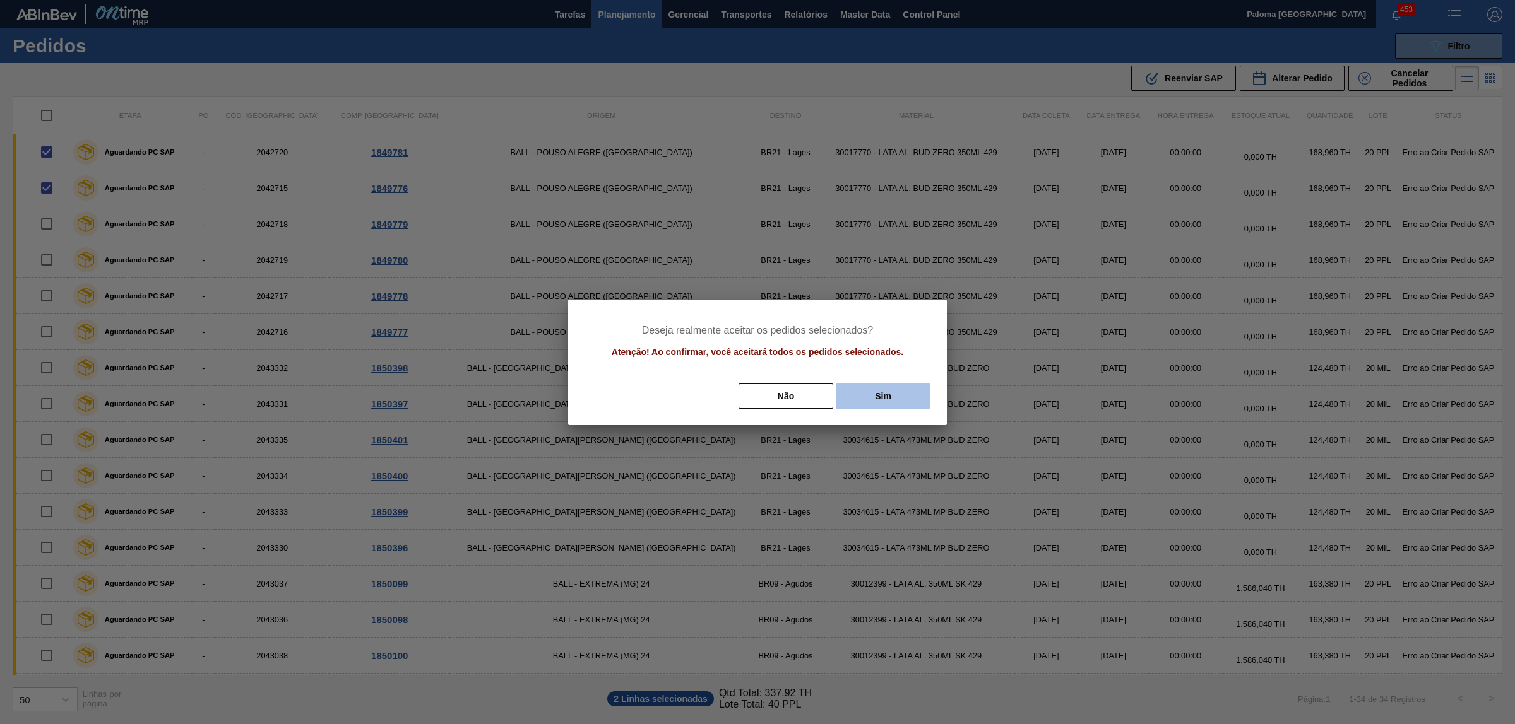
click at [884, 395] on button "Sim" at bounding box center [883, 396] width 95 height 25
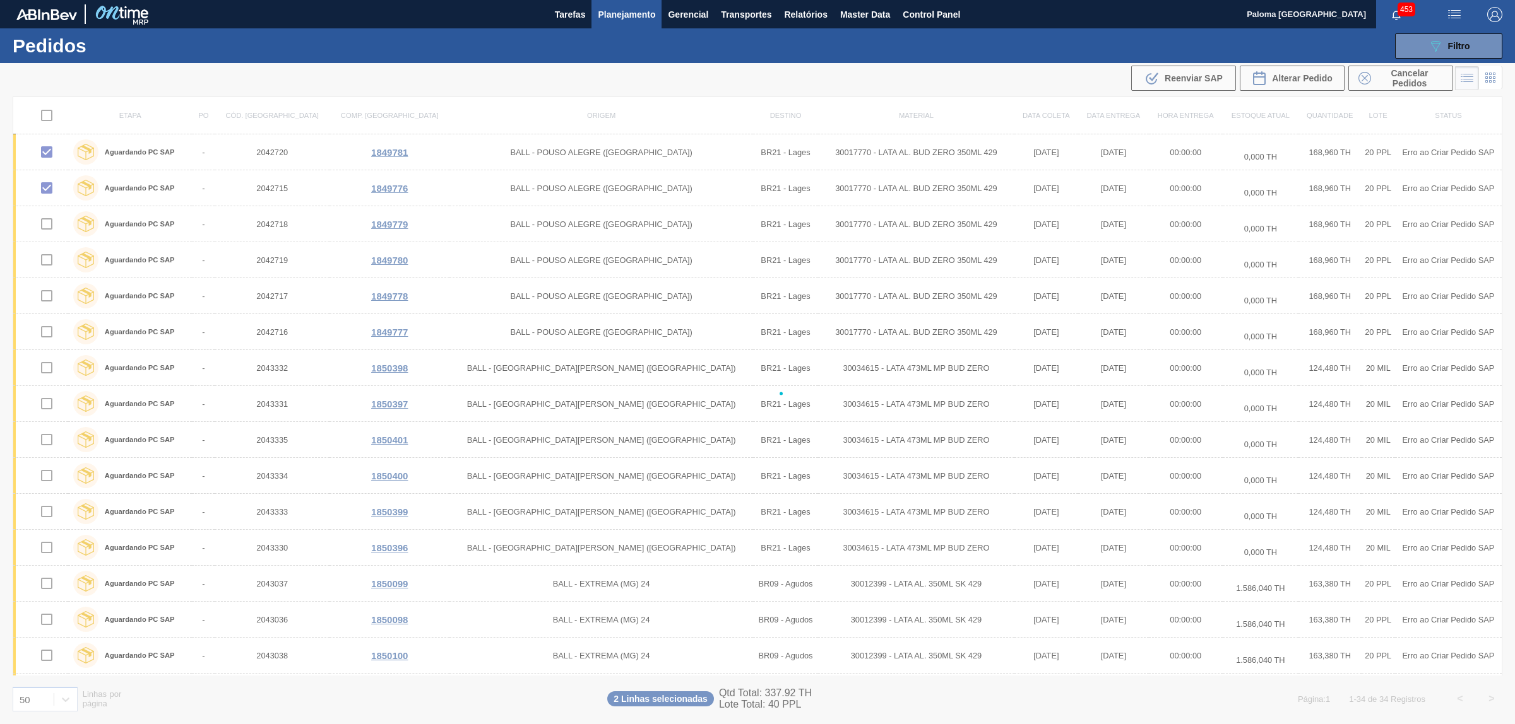
checkbox input "false"
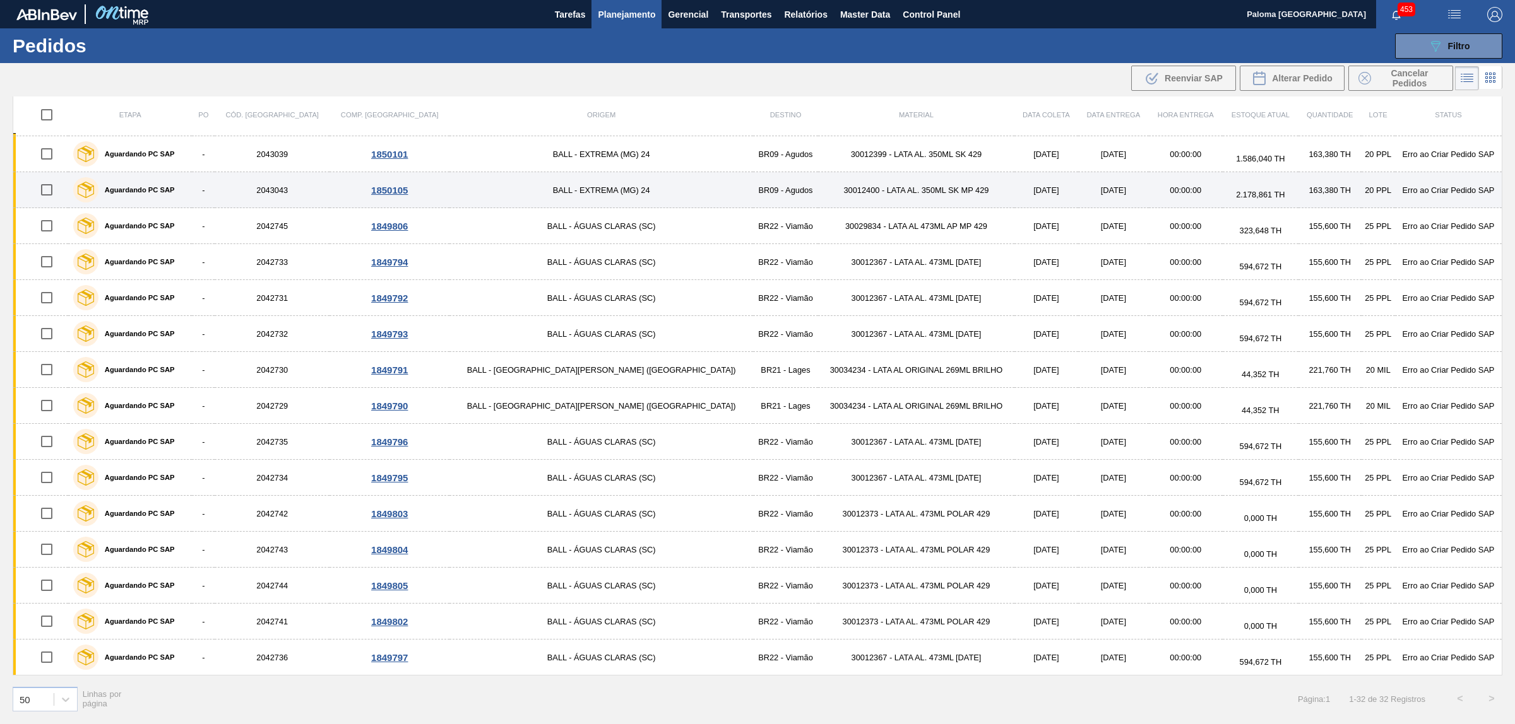
scroll to position [456, 0]
